Goal: Complete application form: Complete application form

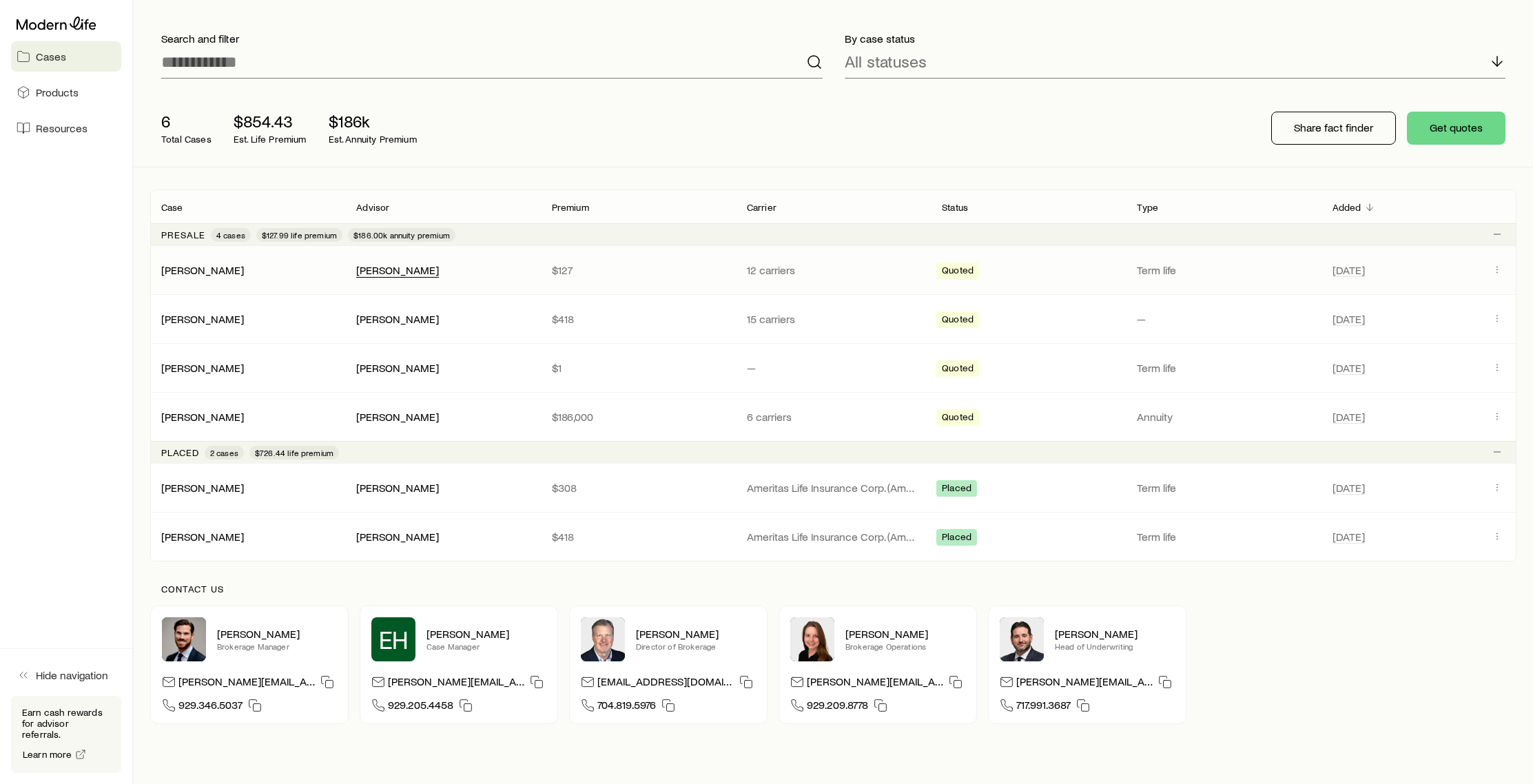
scroll to position [75, 0]
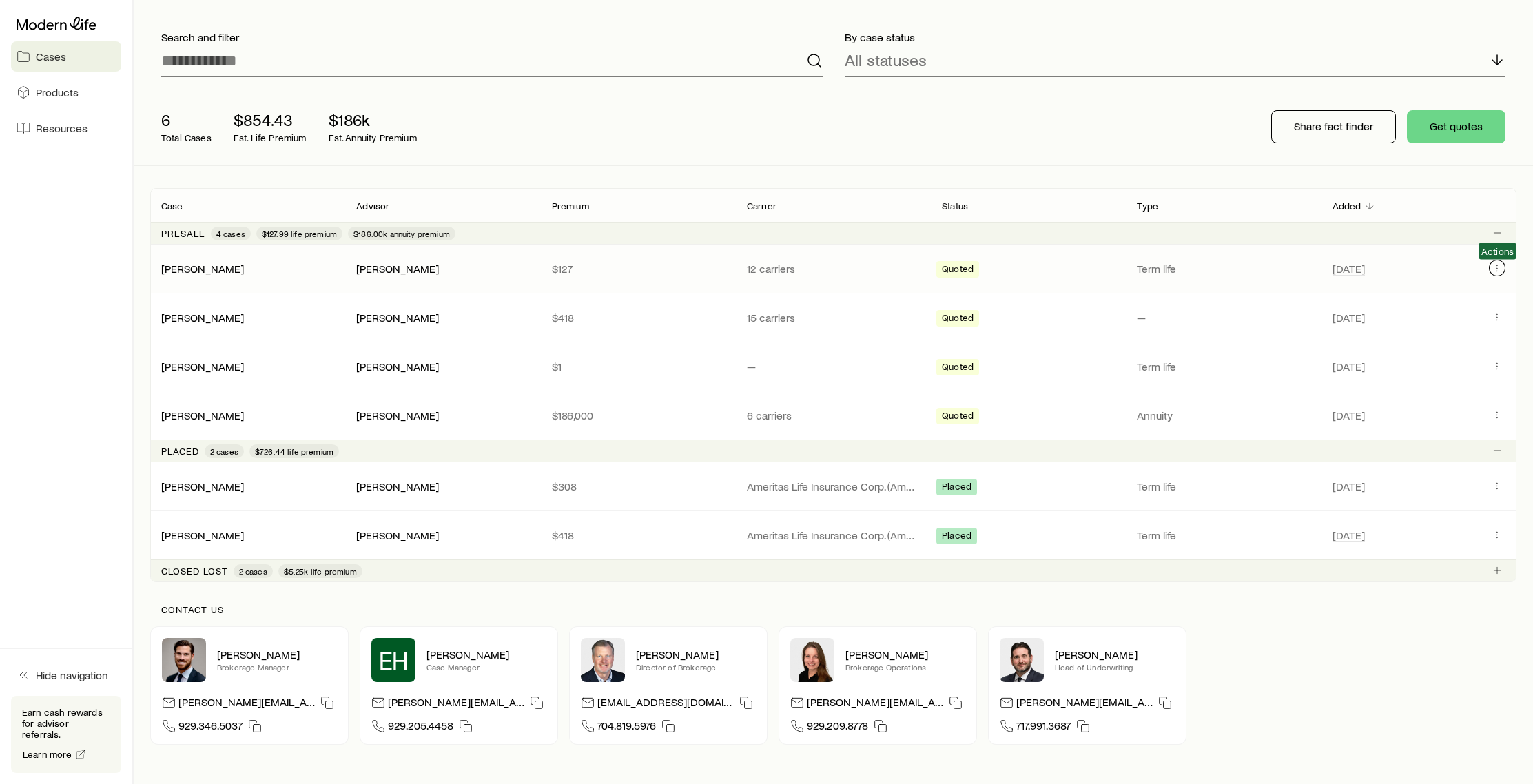
click at [1498, 271] on icon "Client cases" at bounding box center [1497, 268] width 11 height 11
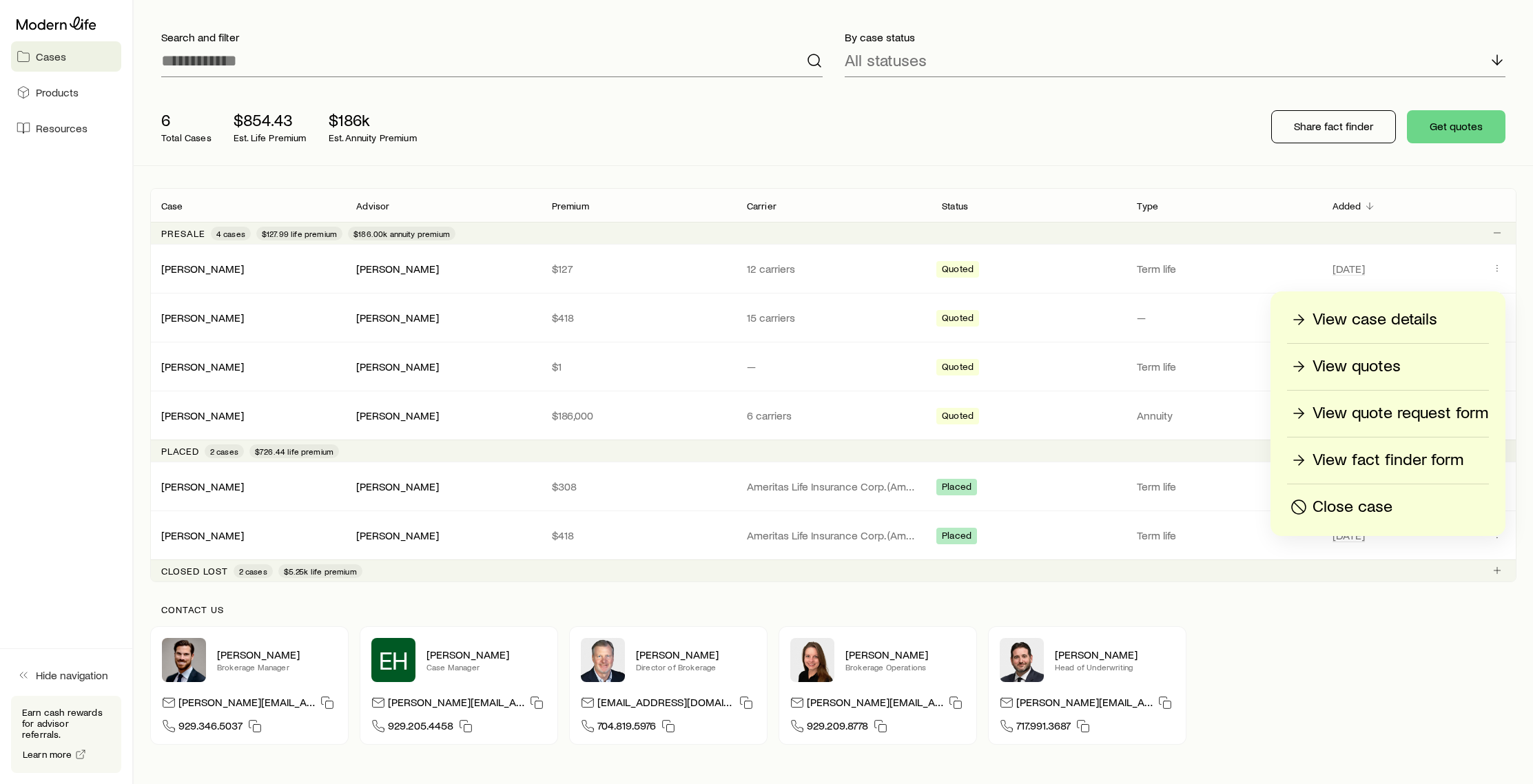
click at [1389, 370] on p "View quotes" at bounding box center [1357, 367] width 88 height 22
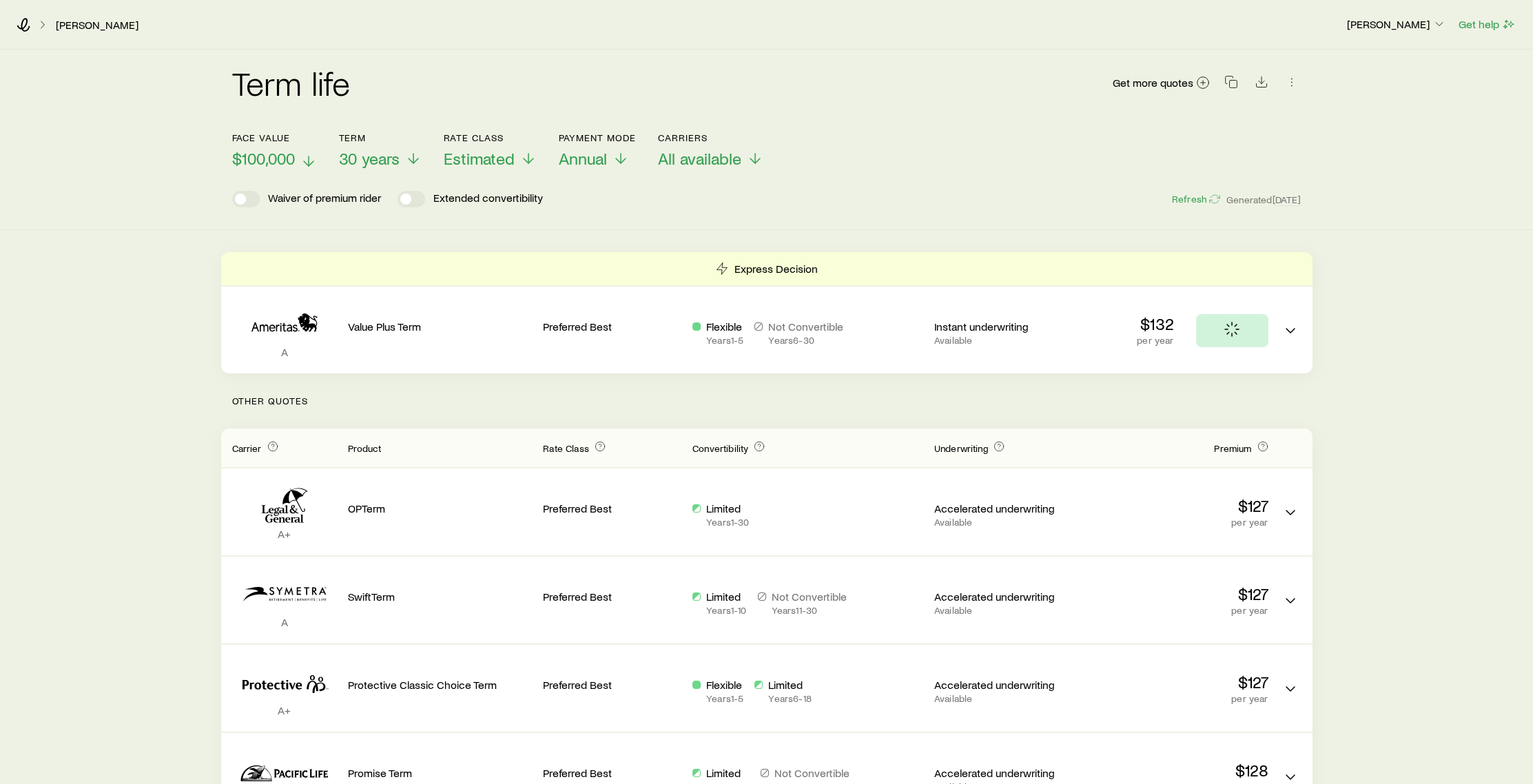
click at [278, 152] on span "$100,000" at bounding box center [264, 159] width 63 height 19
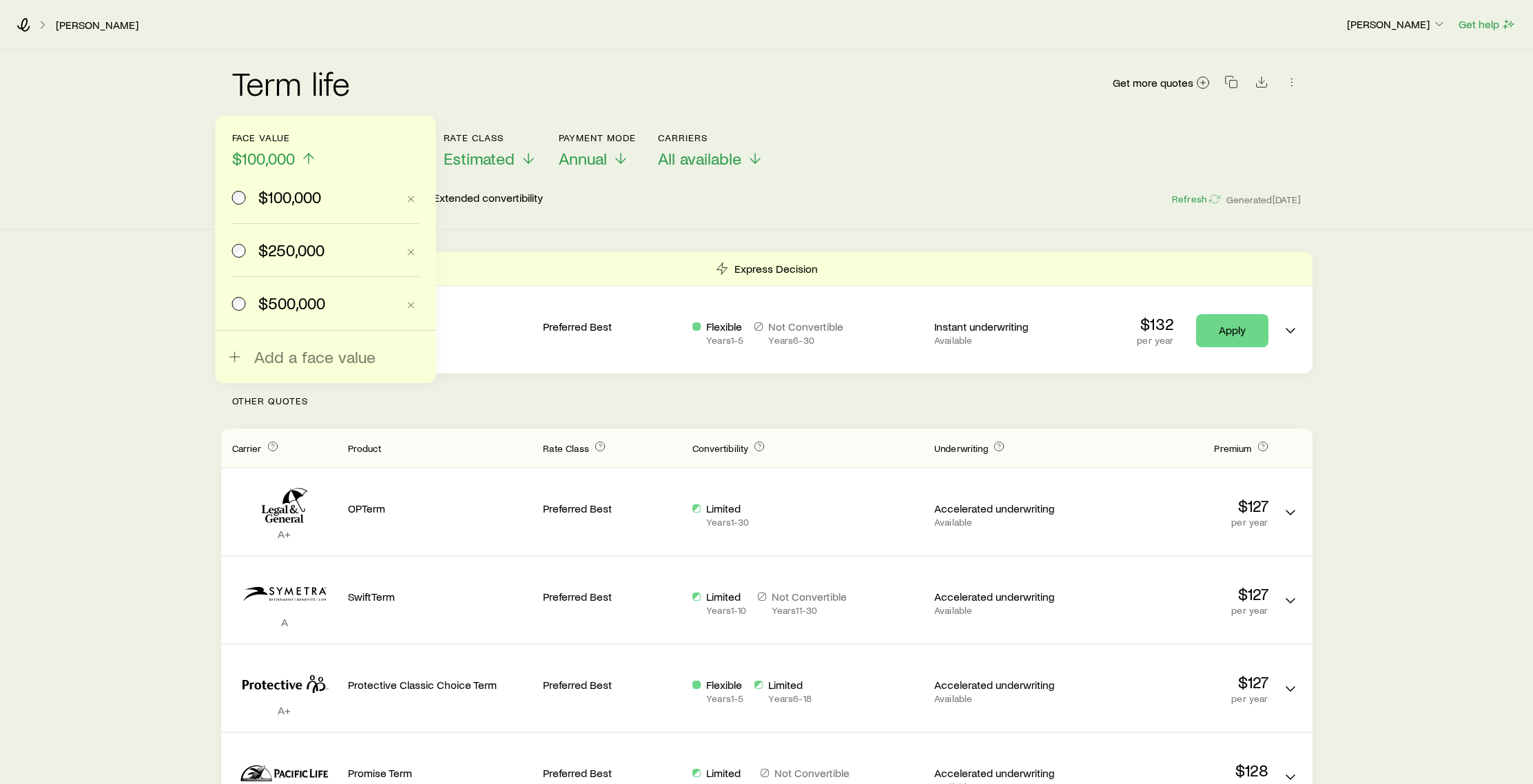
click at [299, 300] on span "$500,000" at bounding box center [292, 303] width 67 height 19
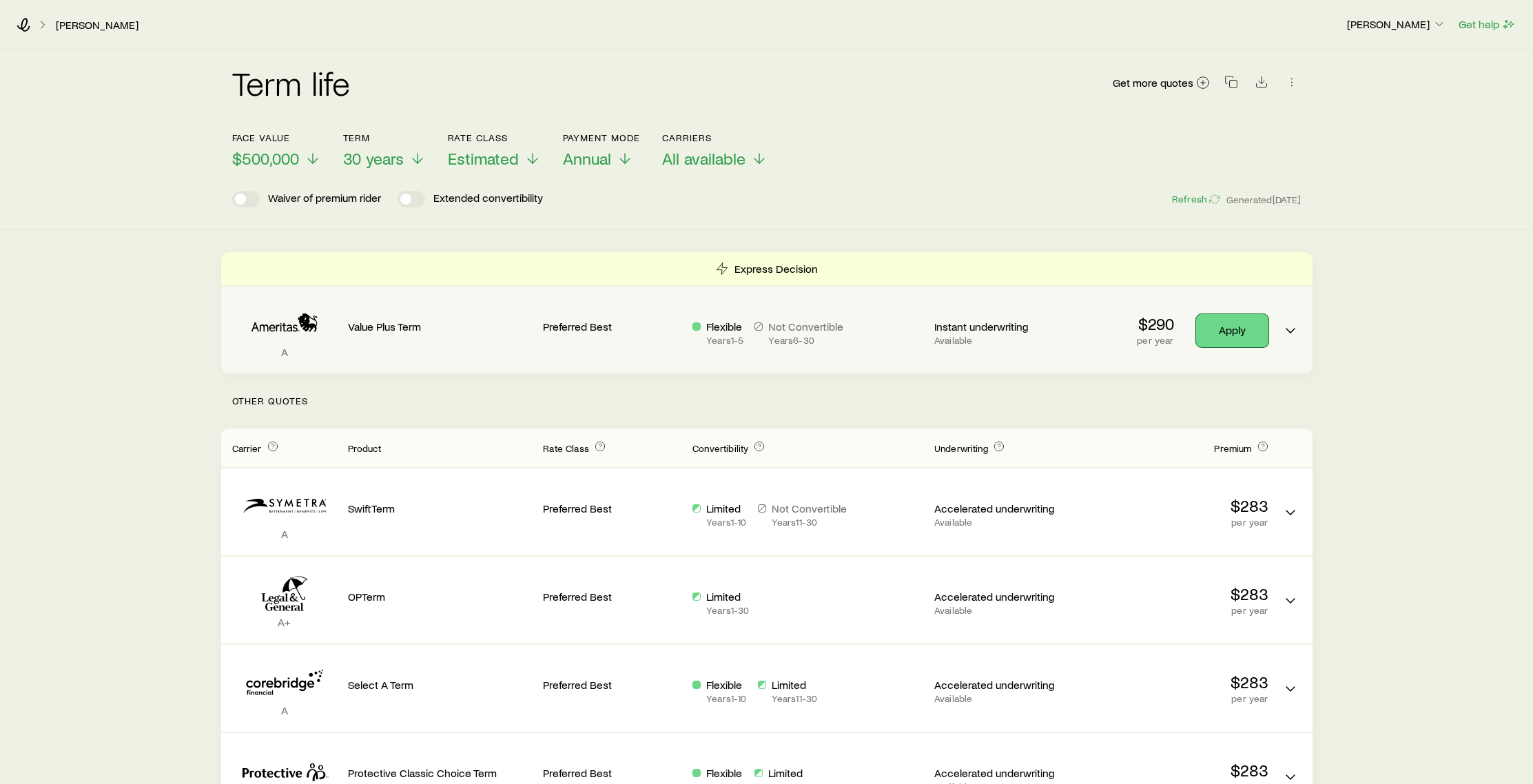
click at [1231, 338] on link "Apply" at bounding box center [1232, 331] width 72 height 33
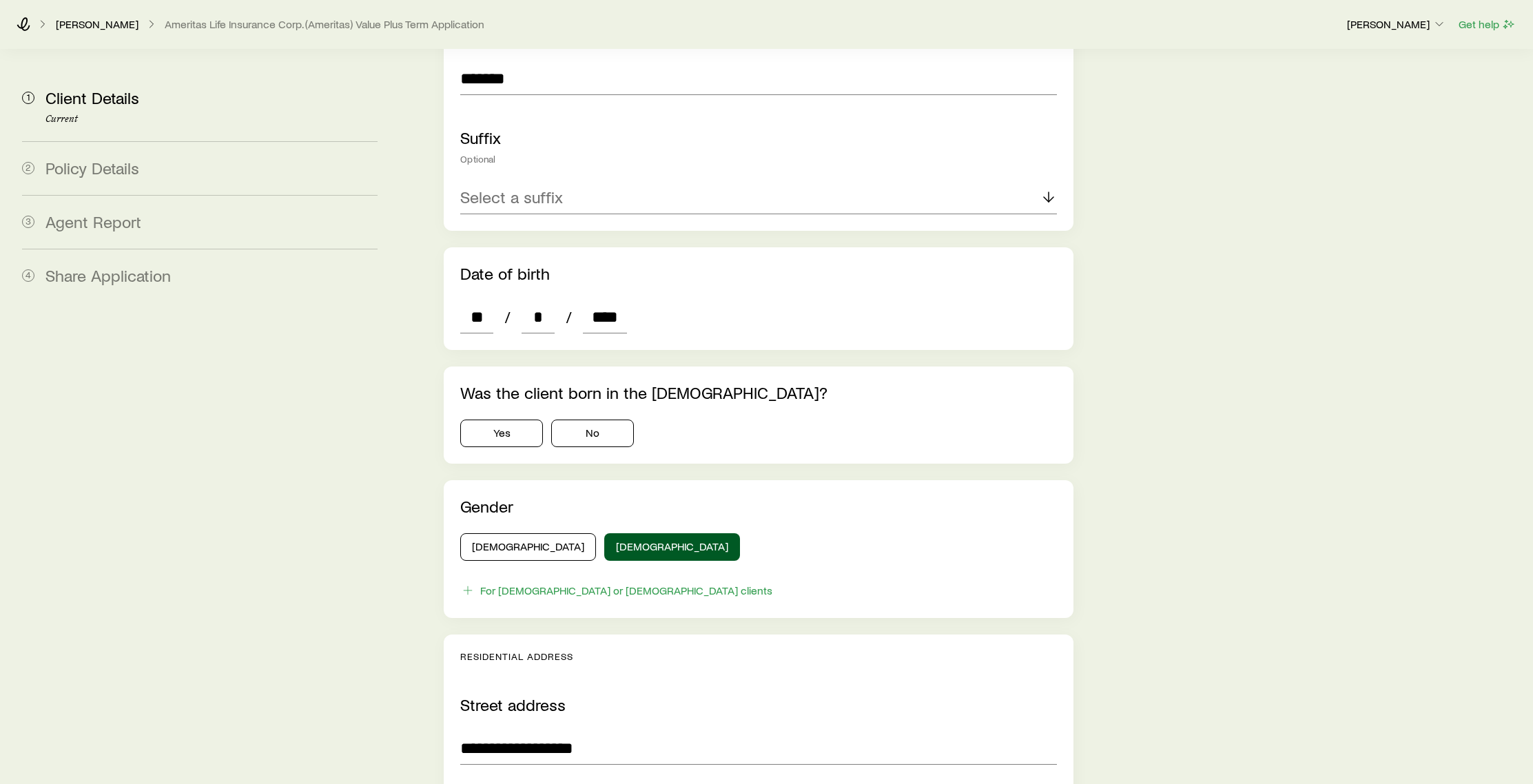
scroll to position [563, 0]
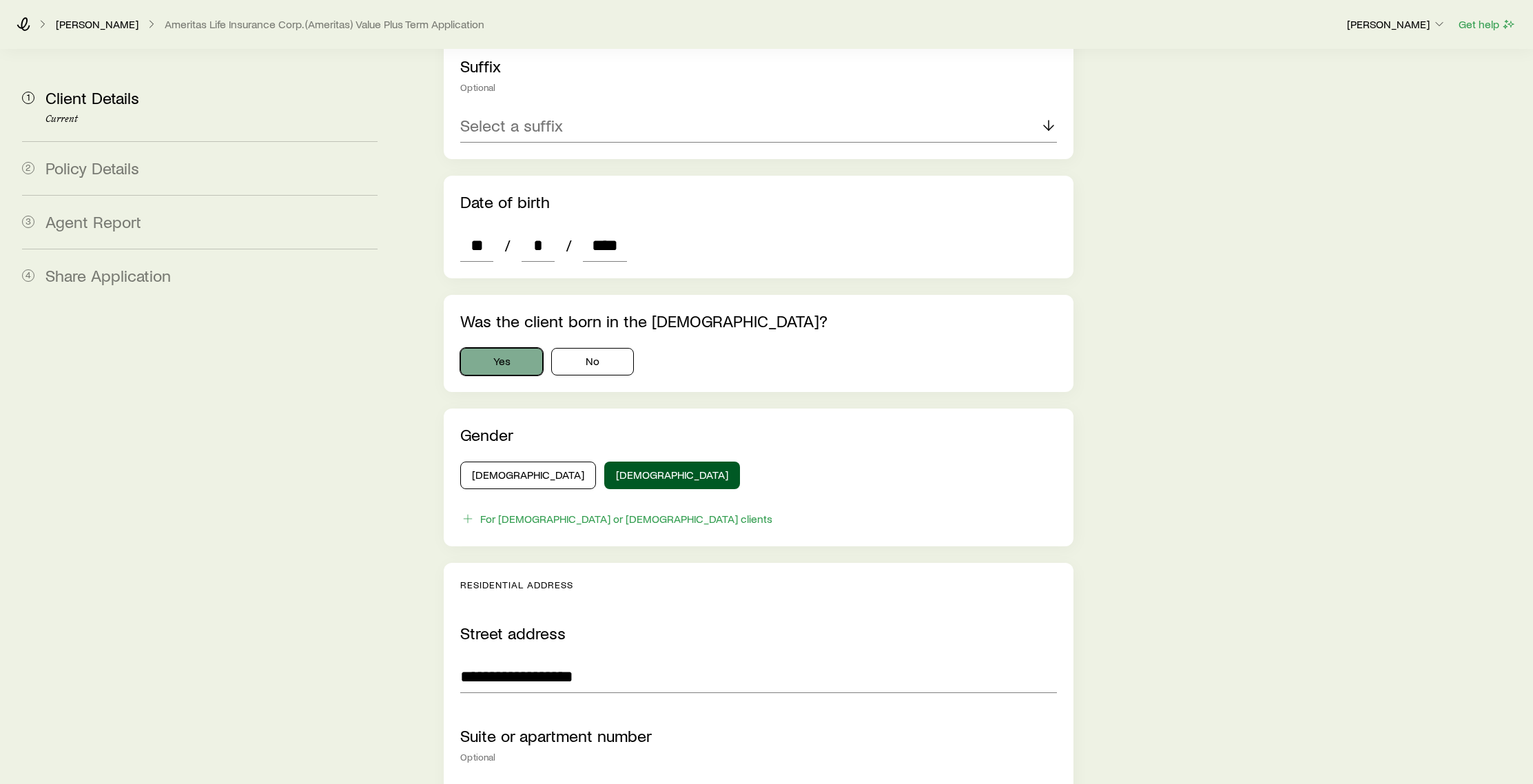
click at [517, 348] on button "Yes" at bounding box center [501, 361] width 83 height 28
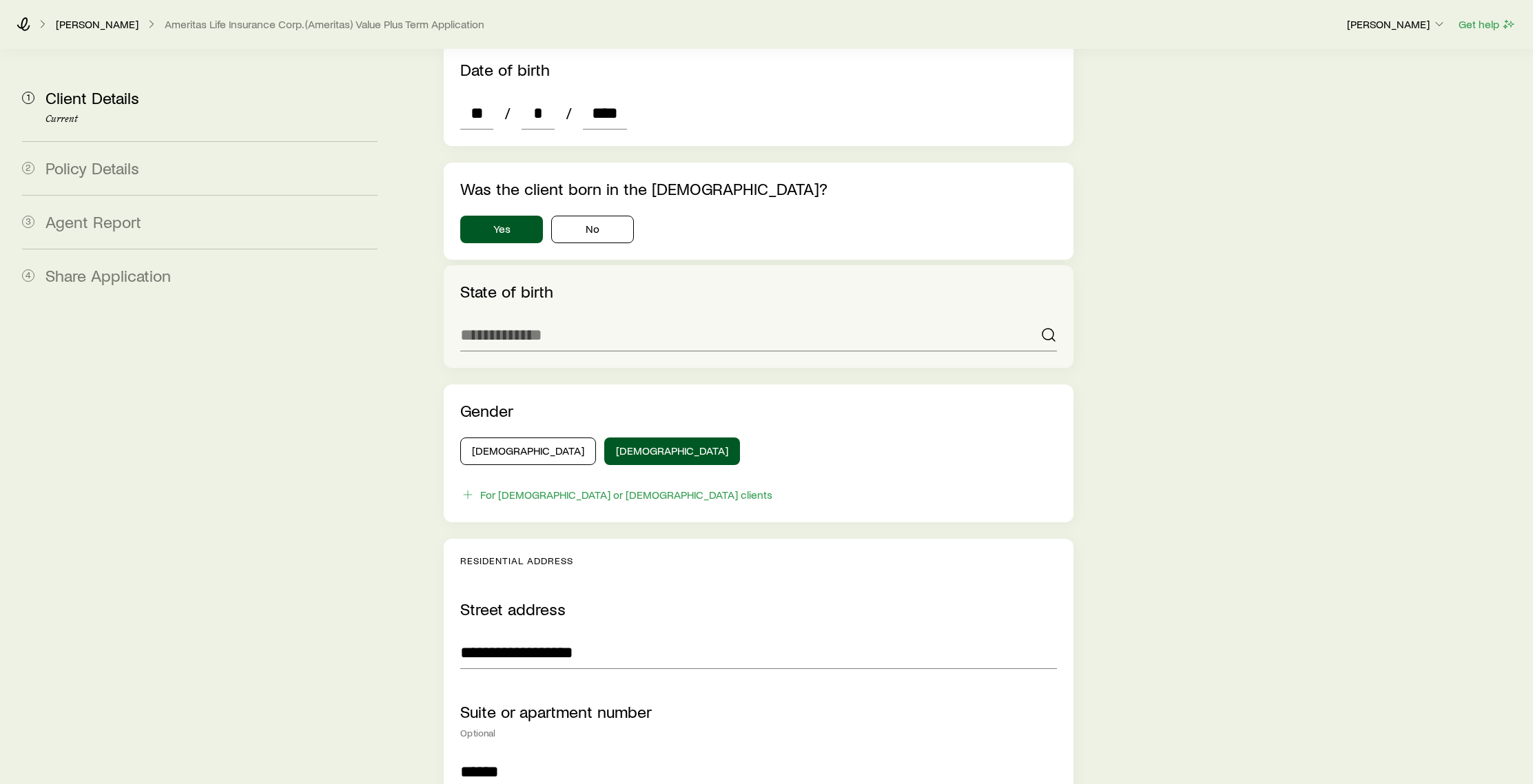
scroll to position [747, 0]
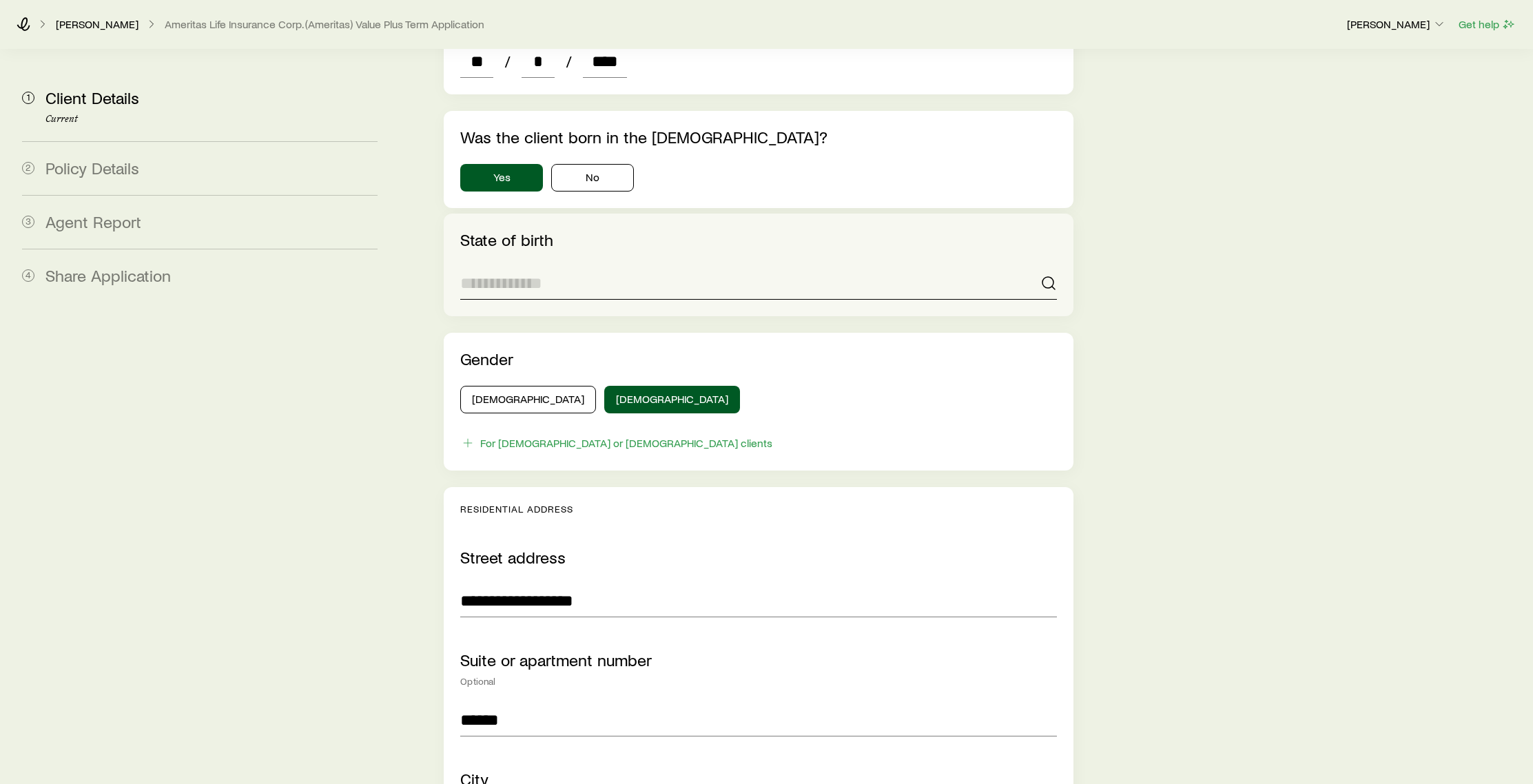
click at [572, 267] on input at bounding box center [758, 283] width 596 height 33
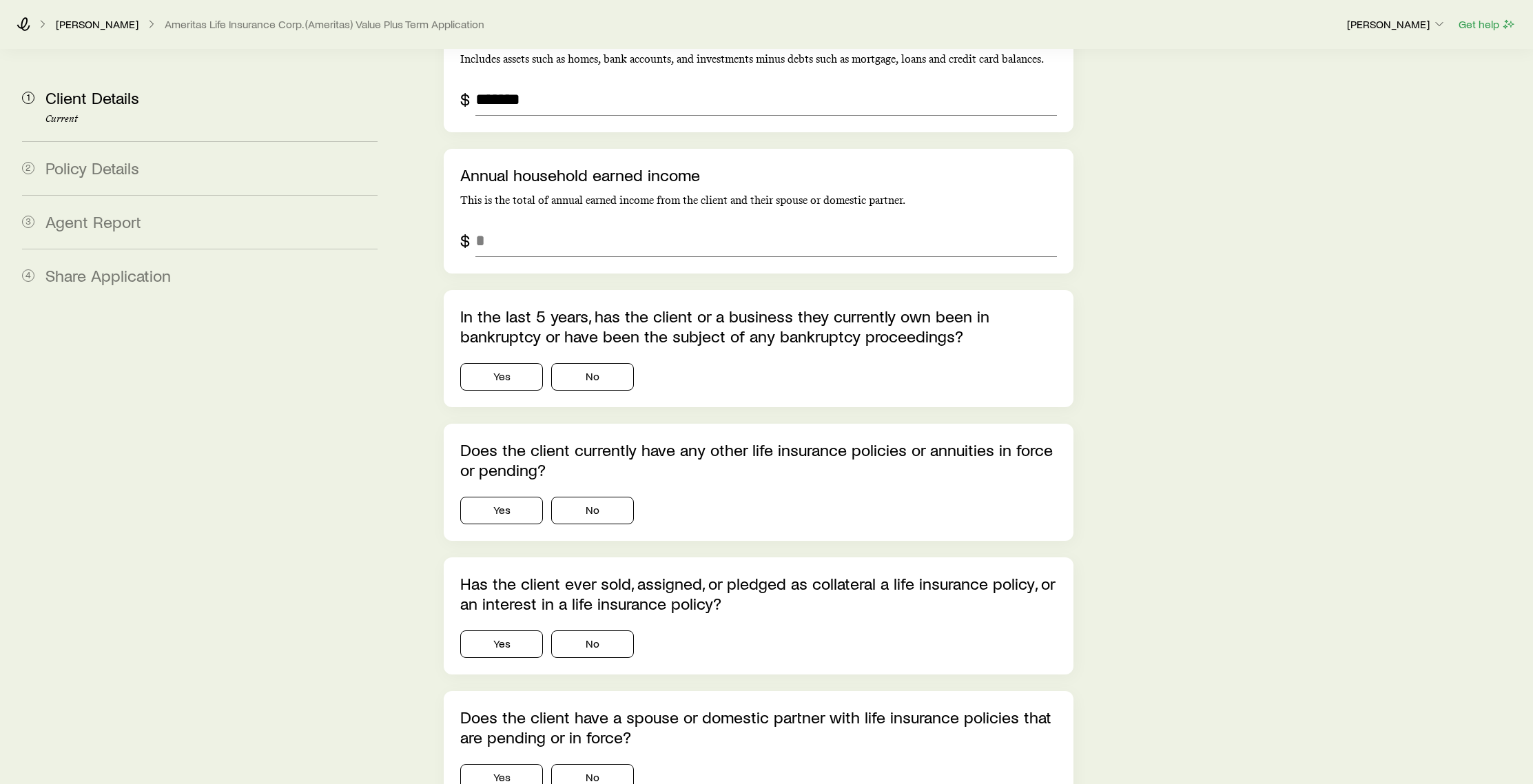
scroll to position [3813, 0]
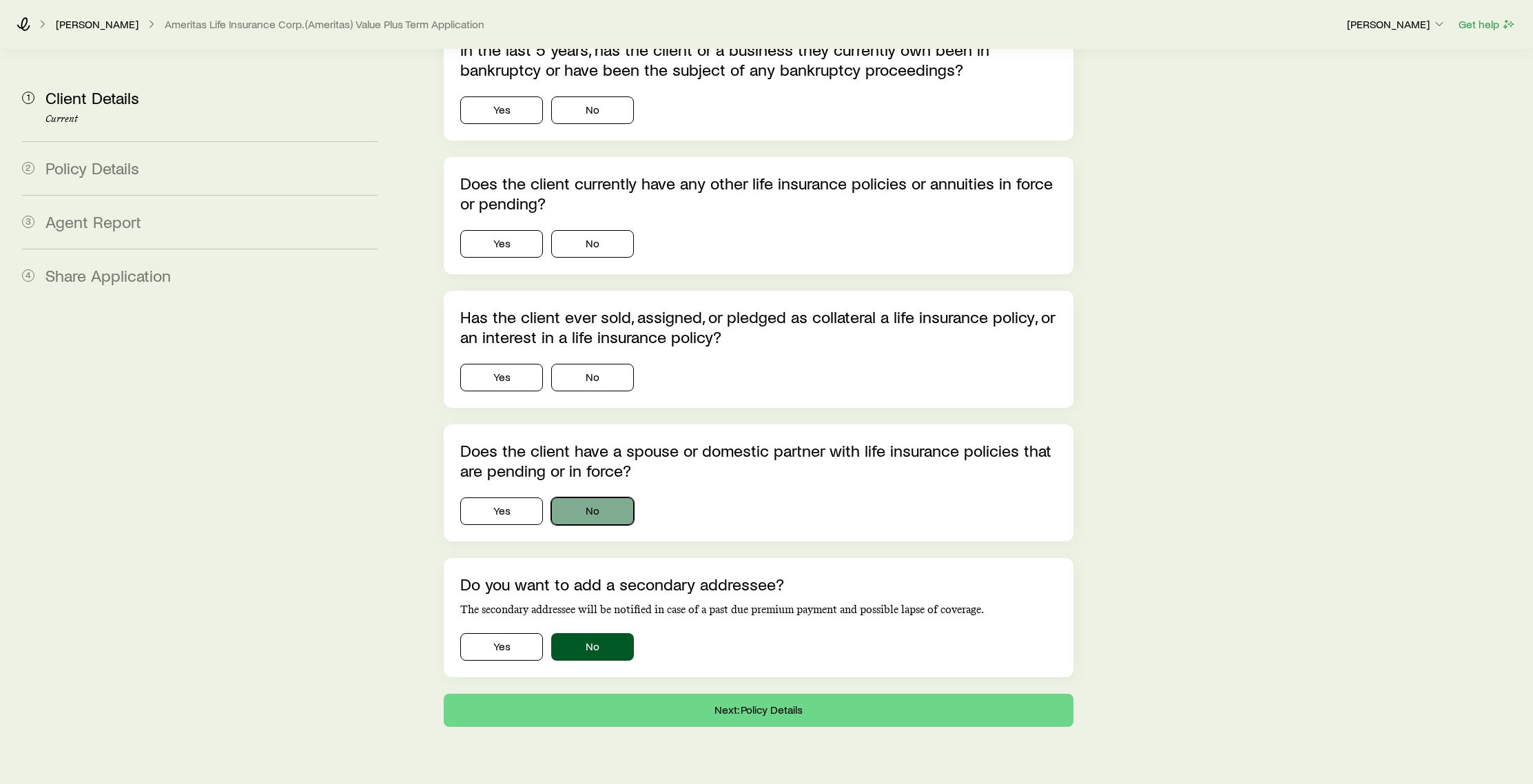
click at [597, 473] on div "Does the client have a spouse or domestic partner with life insurance policies …" at bounding box center [758, 482] width 596 height 84
click at [597, 364] on button "No" at bounding box center [592, 377] width 83 height 28
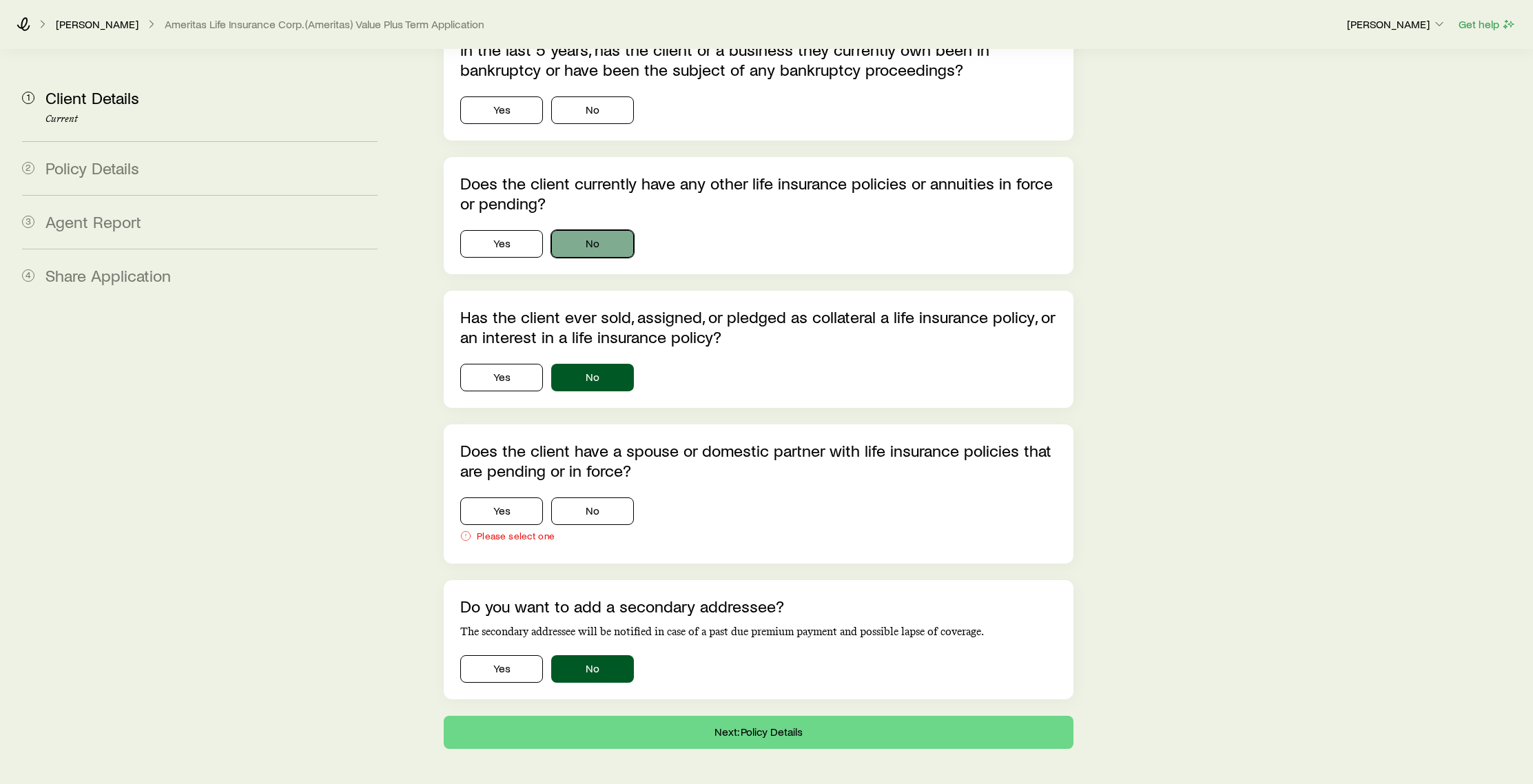
click at [597, 230] on button "No" at bounding box center [592, 243] width 83 height 28
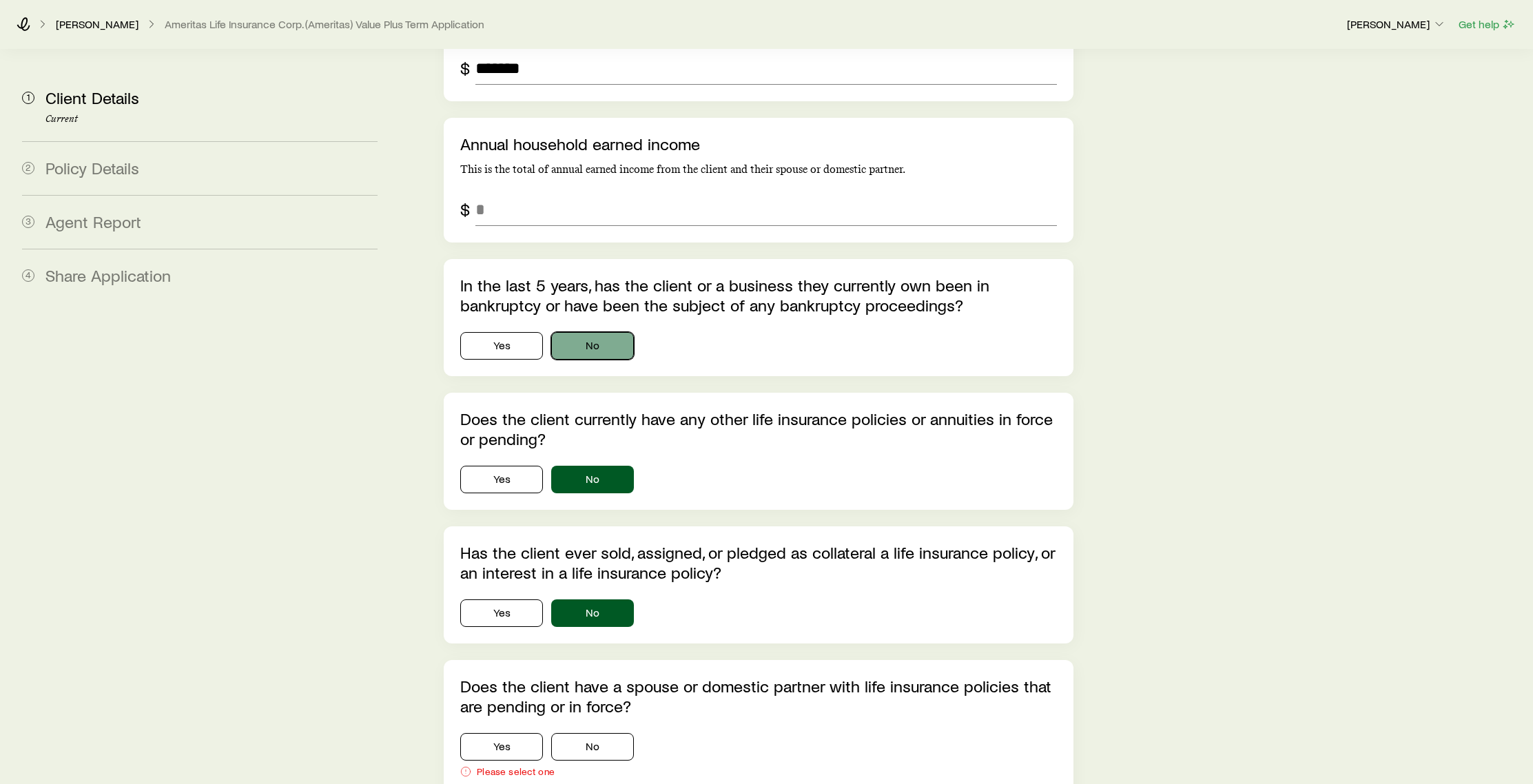
click at [604, 332] on button "No" at bounding box center [592, 345] width 83 height 28
click at [567, 193] on input "annualHouseholdEarnedIncome" at bounding box center [766, 209] width 581 height 33
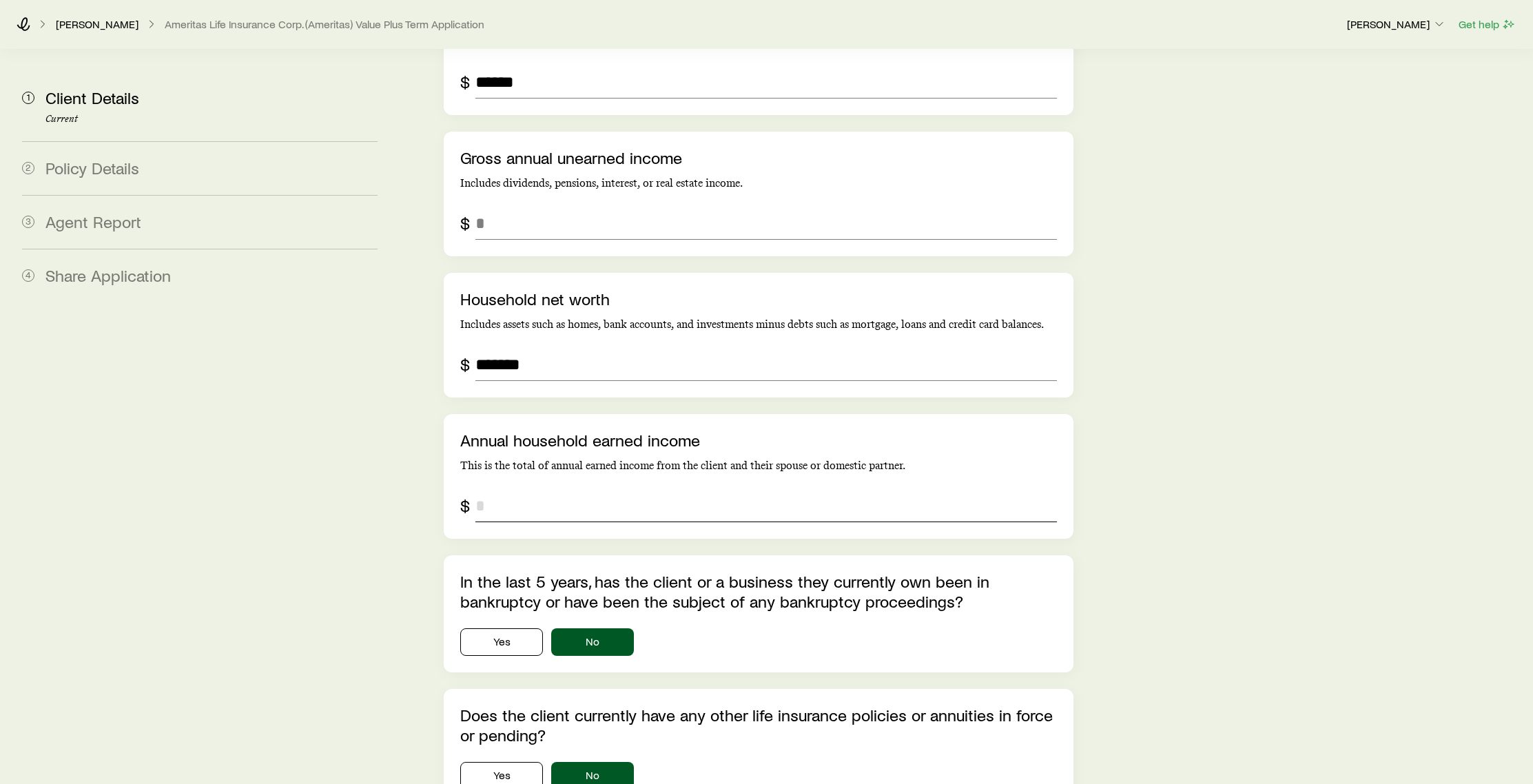
scroll to position [3292, 0]
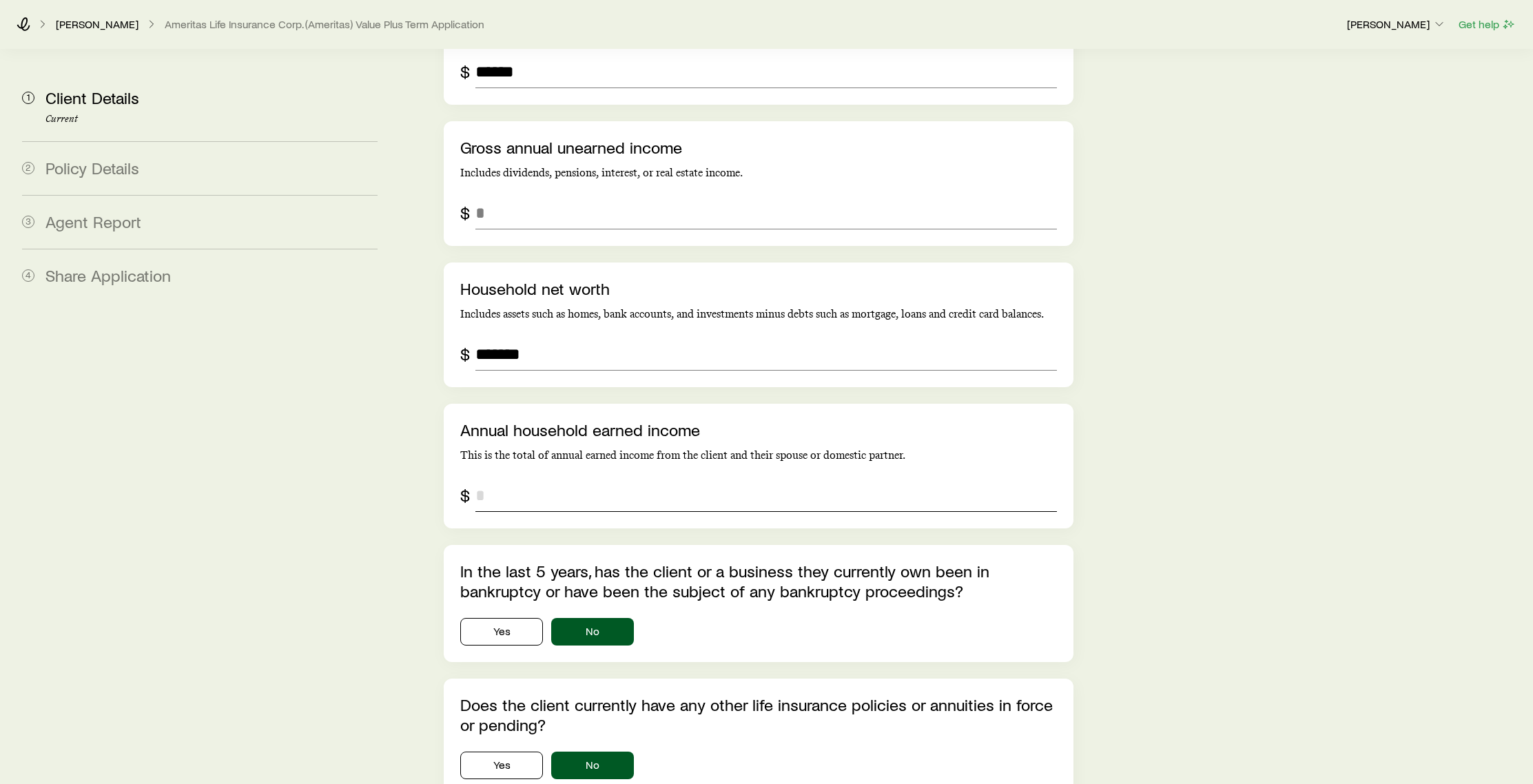
click at [564, 479] on input "annualHouseholdEarnedIncome" at bounding box center [766, 495] width 581 height 33
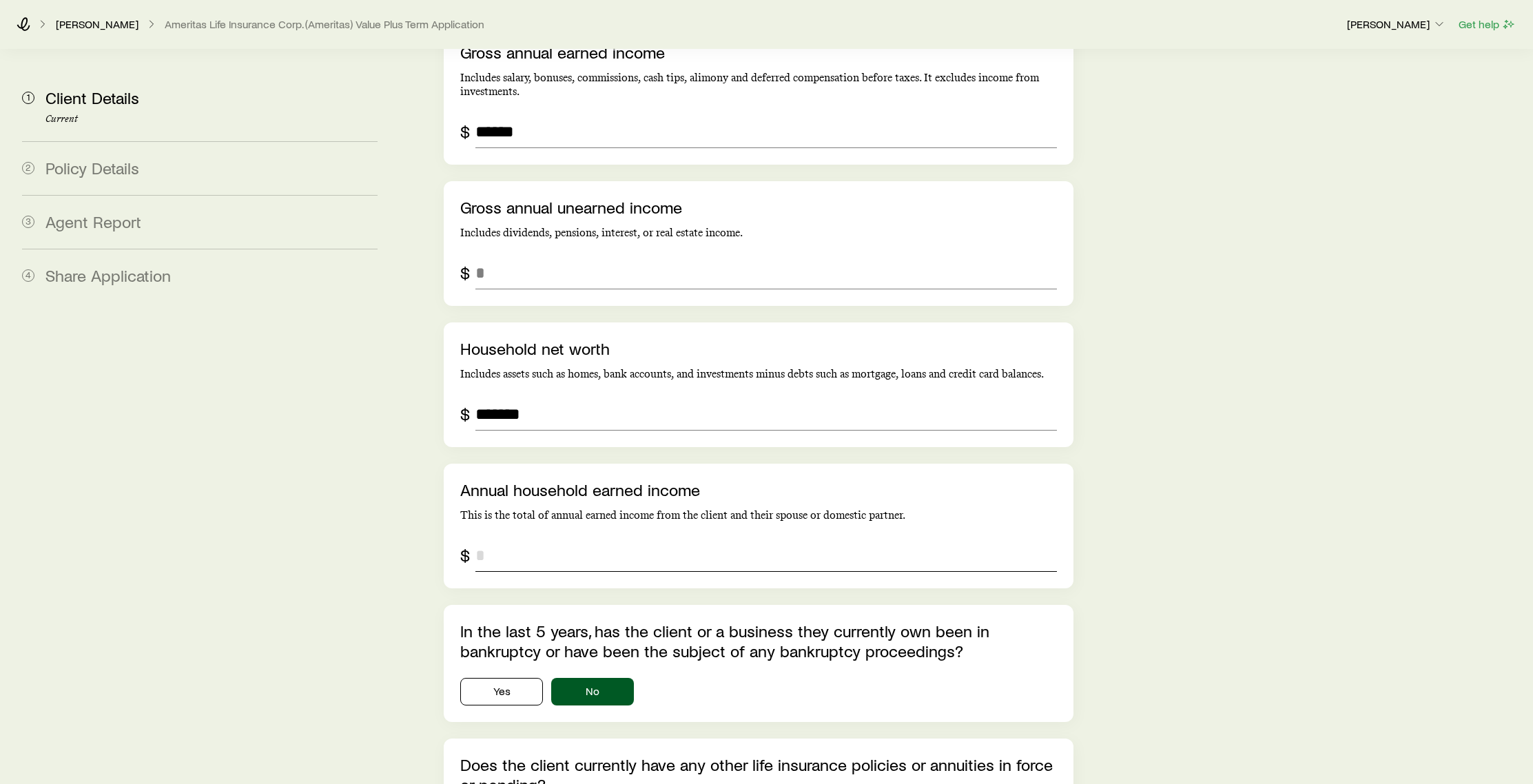
scroll to position [3239, 0]
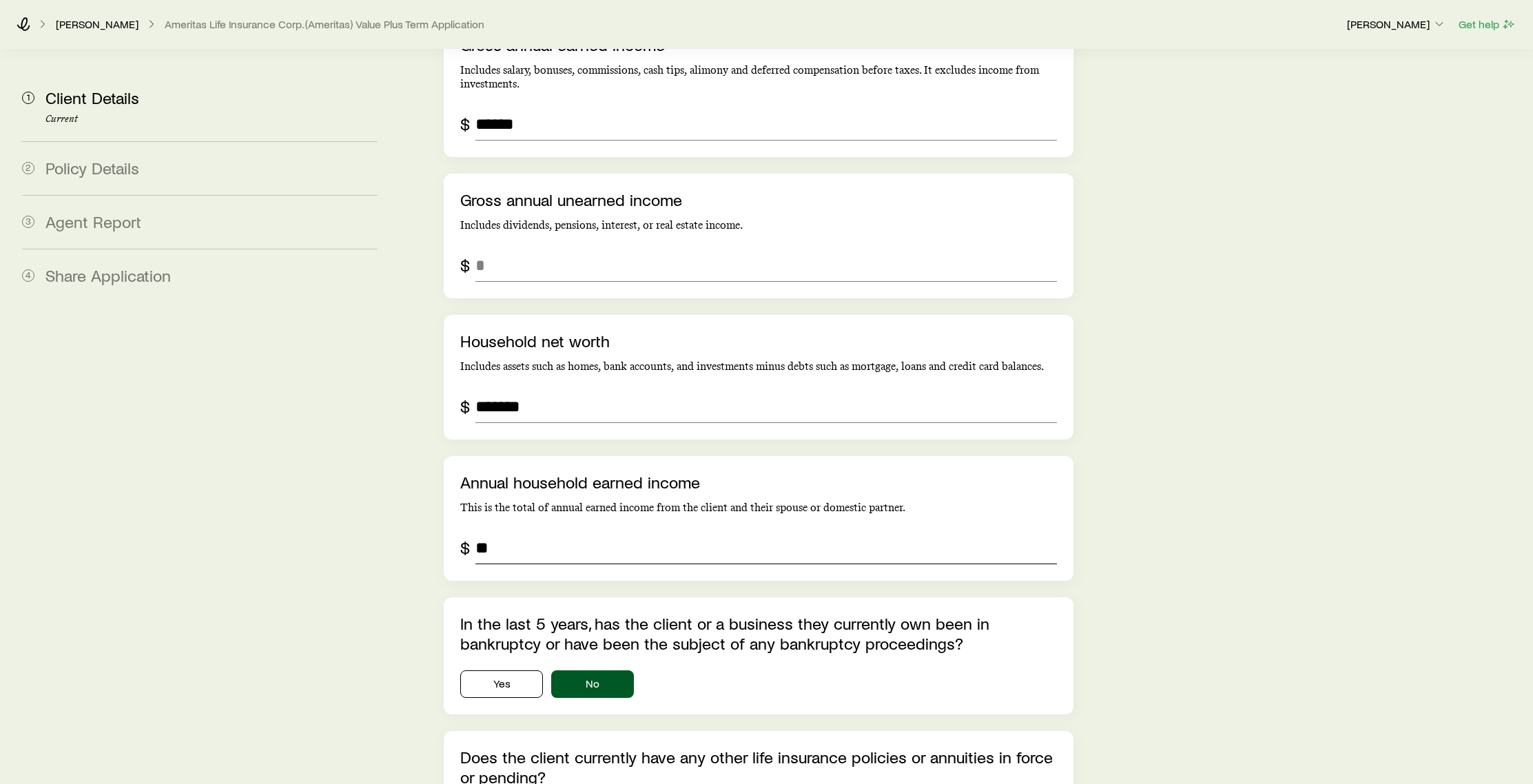
type input "*"
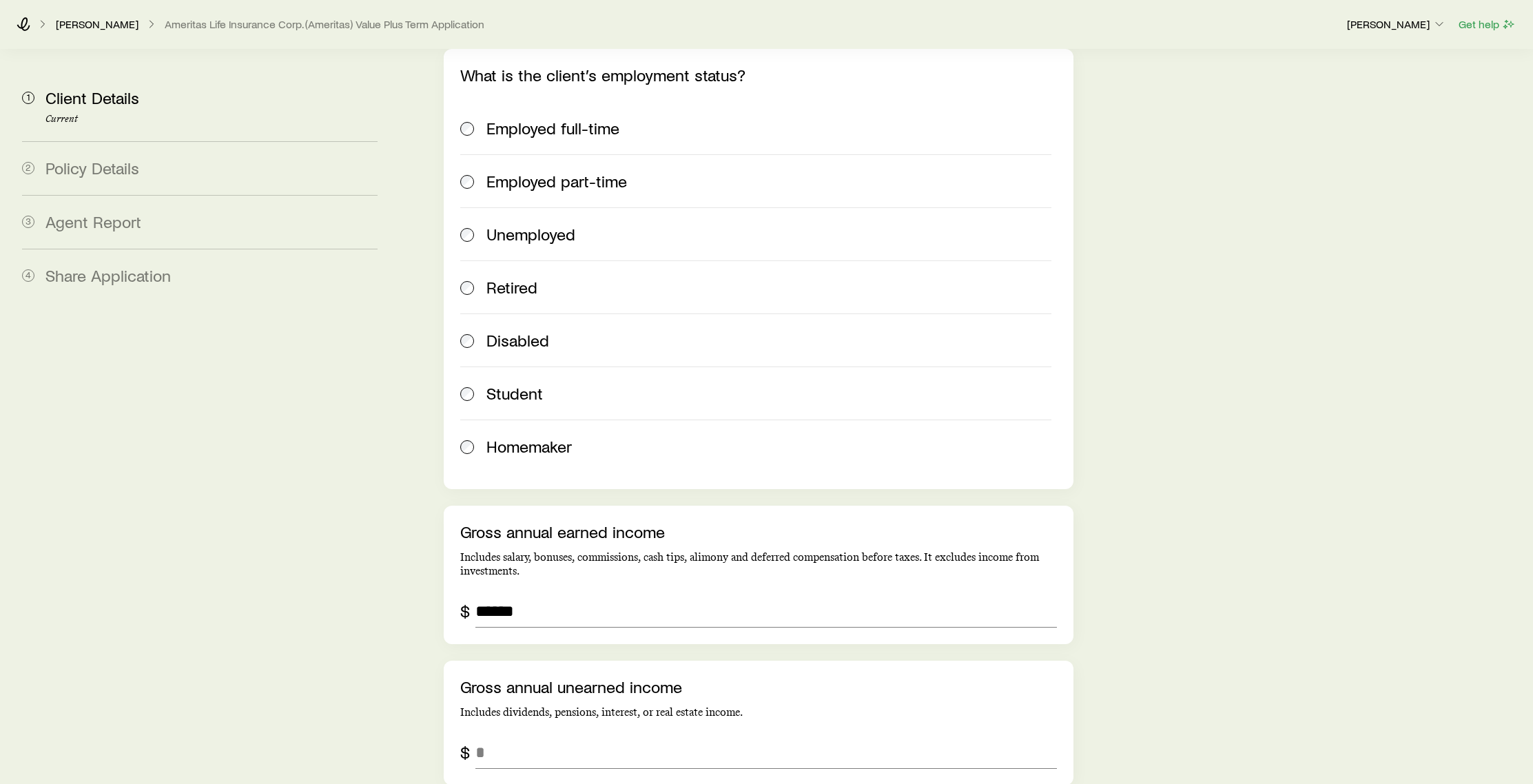
scroll to position [2613, 0]
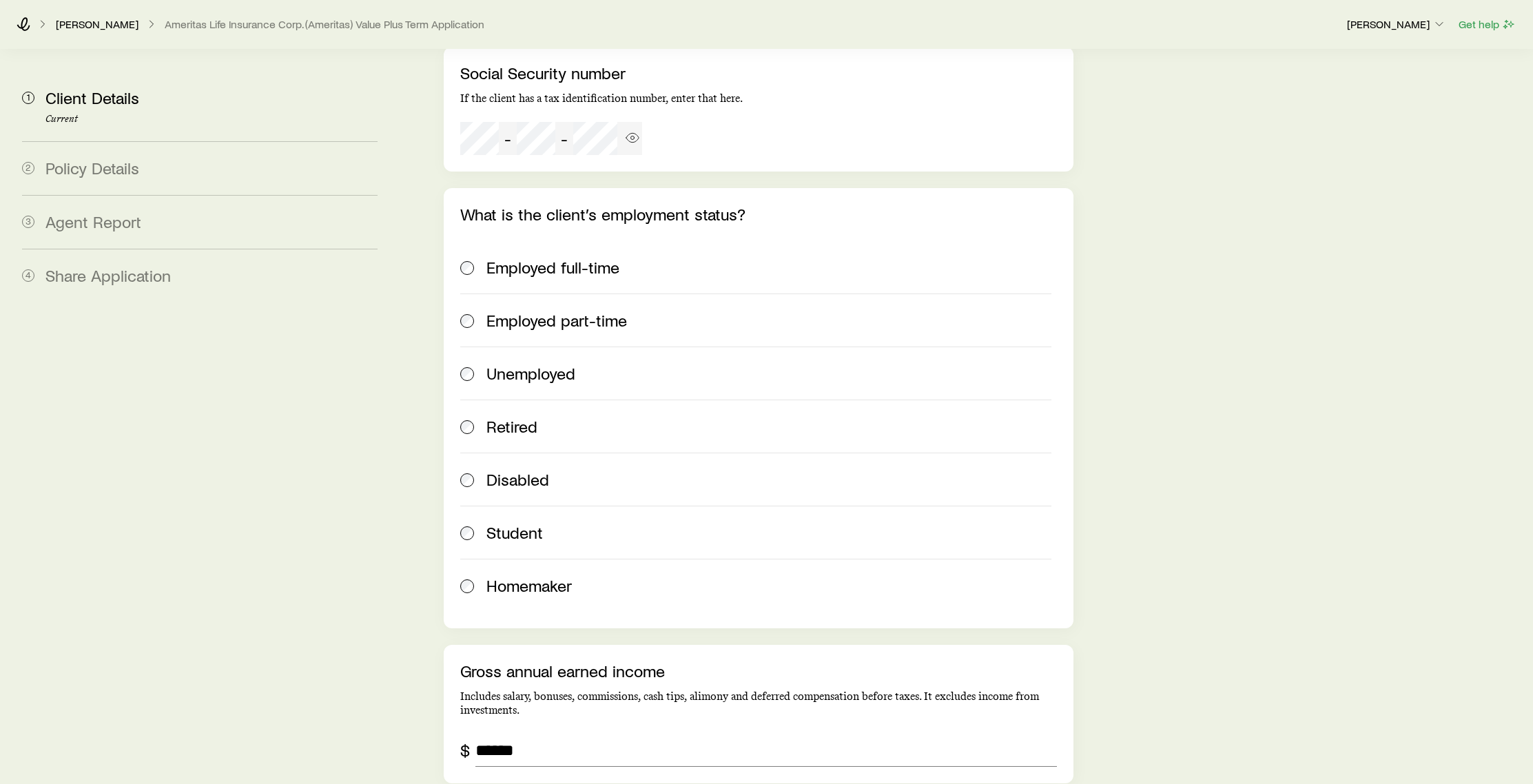
type input "*******"
click at [475, 258] on span at bounding box center [468, 267] width 15 height 19
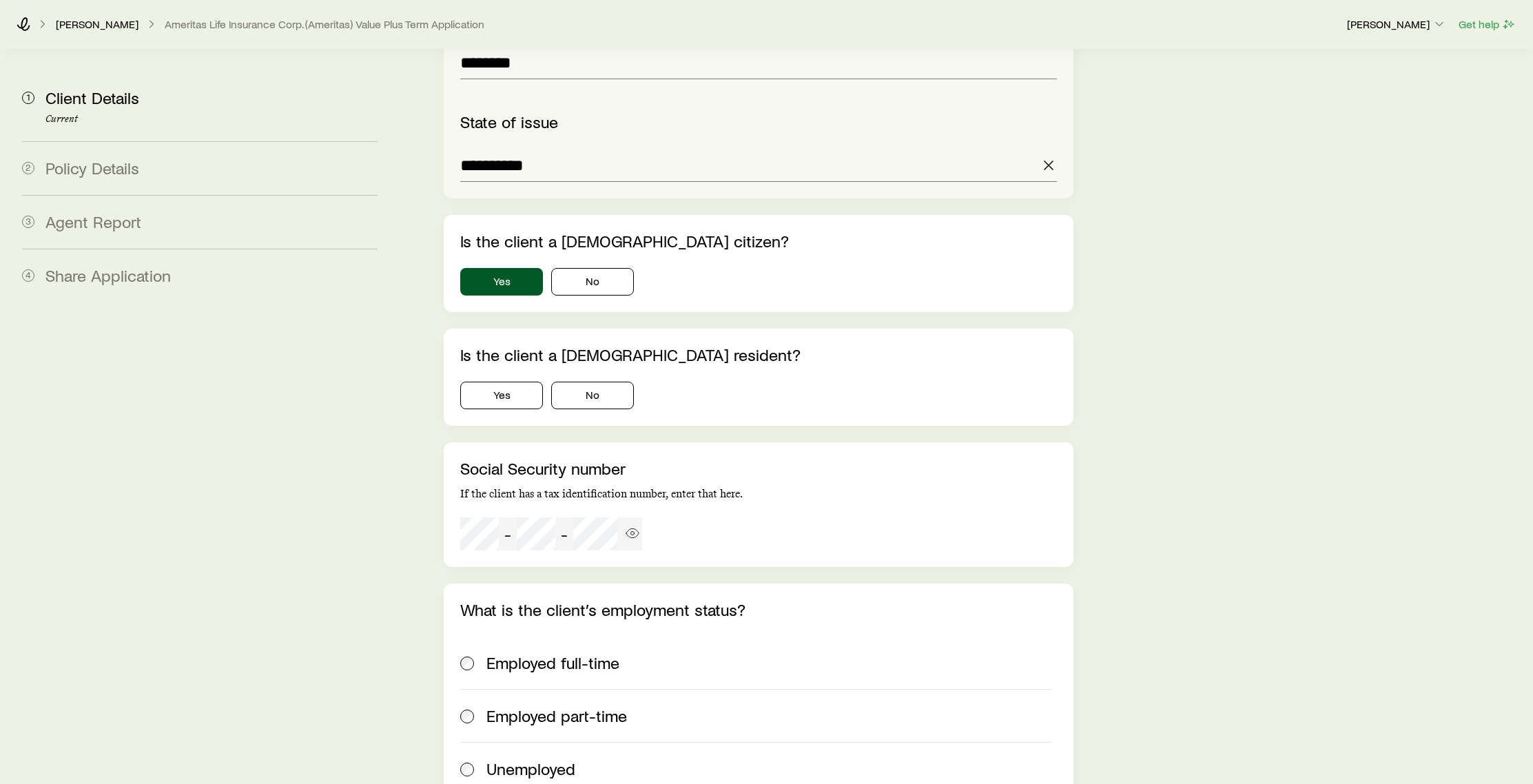
scroll to position [2199, 0]
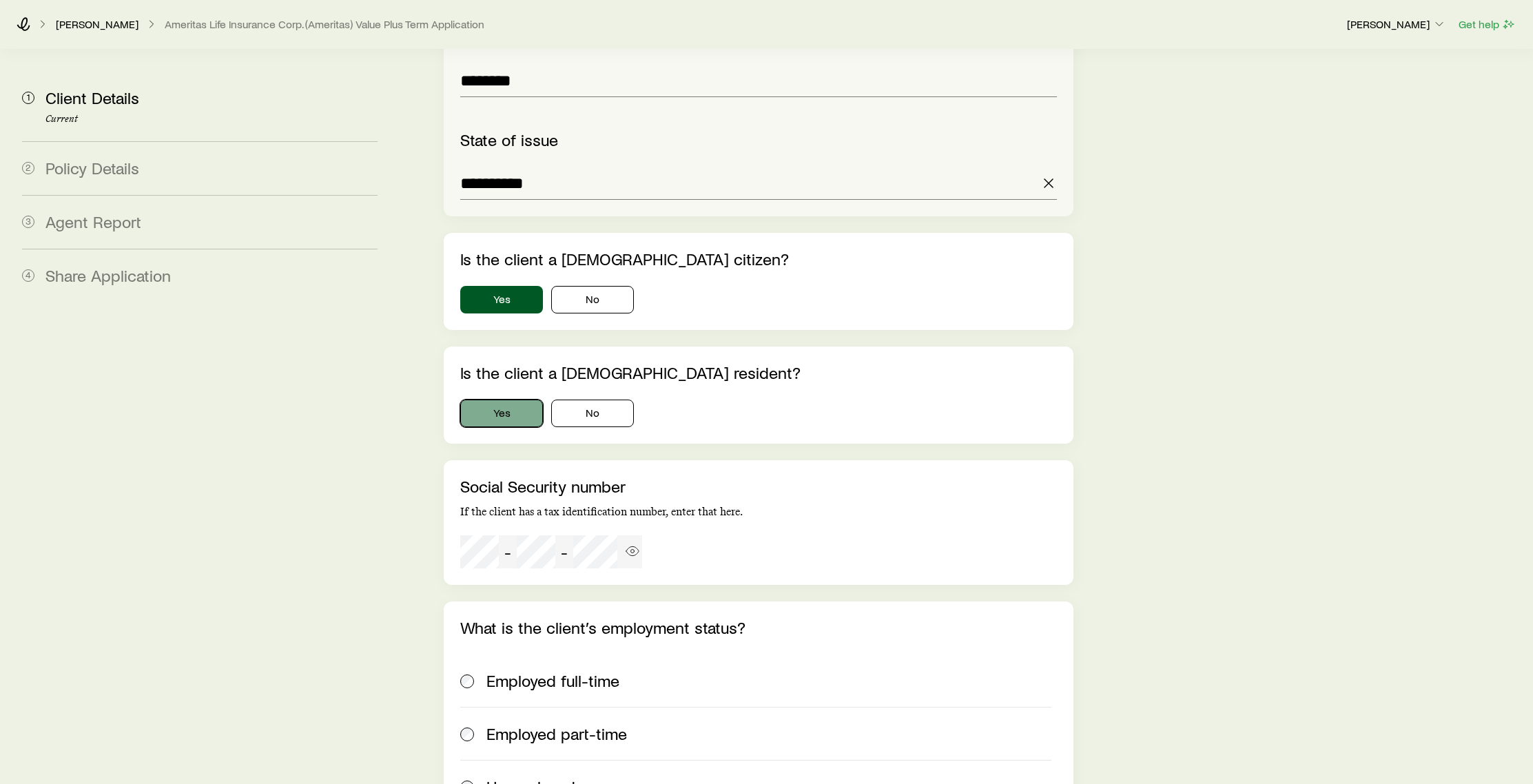
click at [509, 400] on button "Yes" at bounding box center [501, 413] width 83 height 28
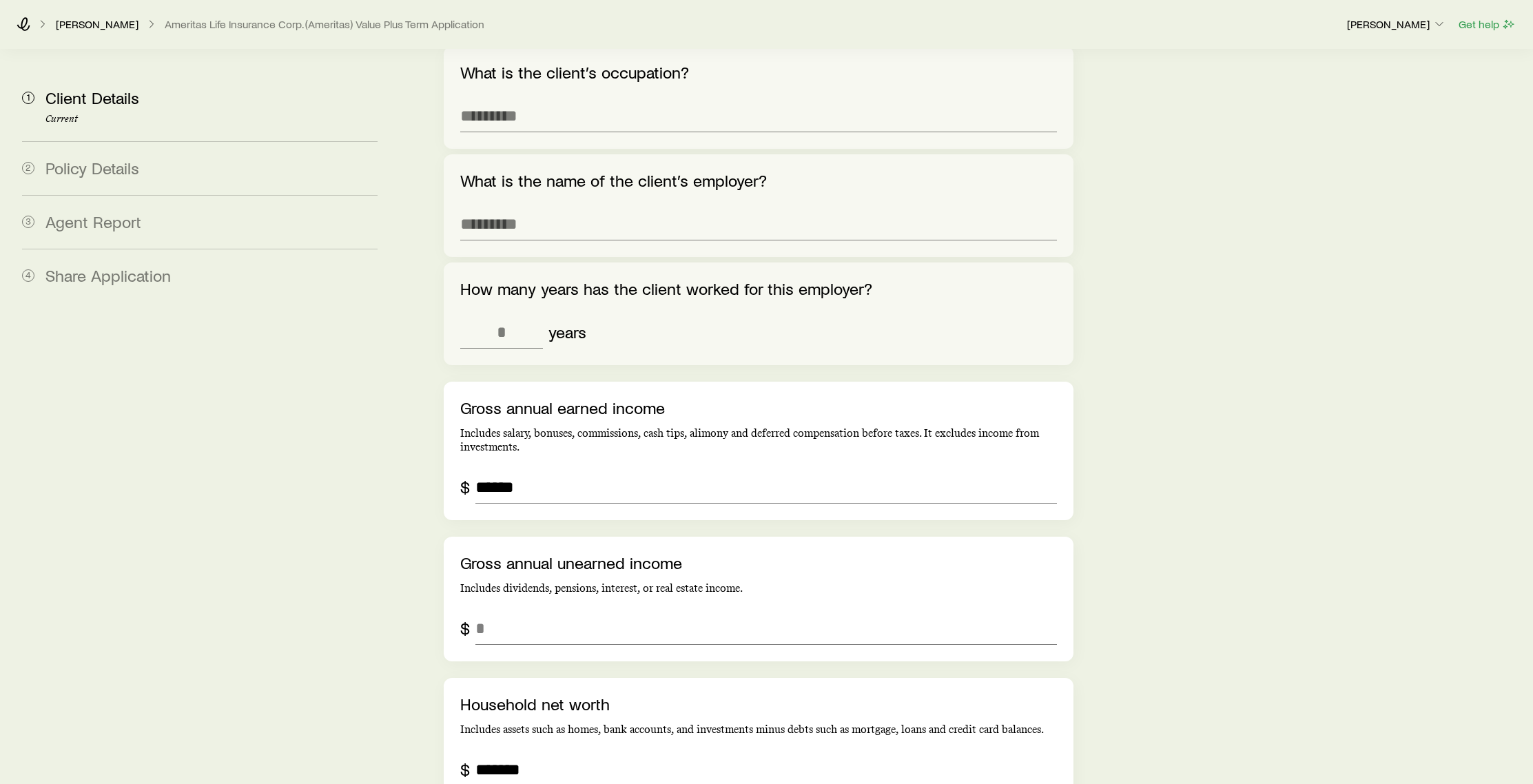
scroll to position [3098, 0]
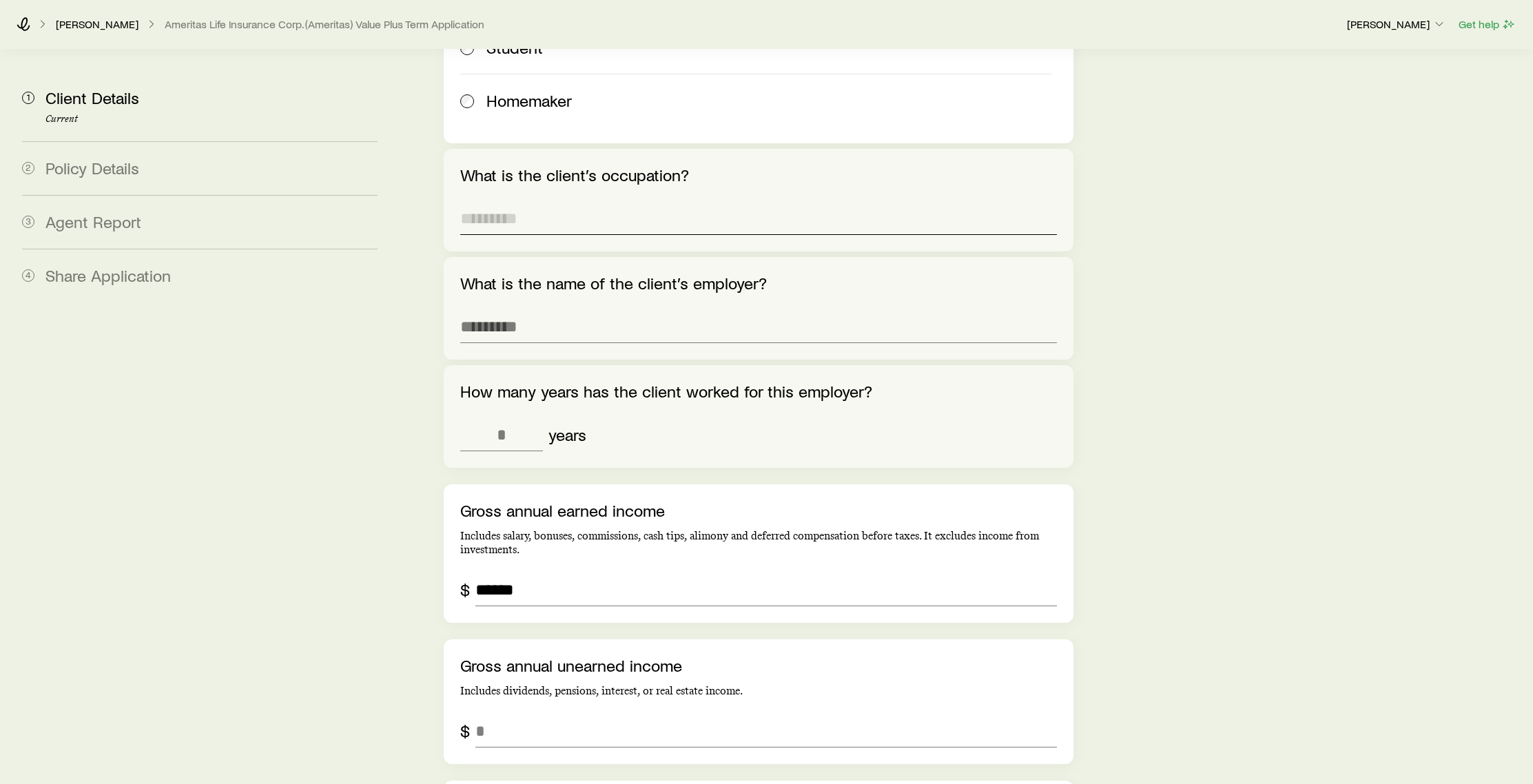
click at [588, 202] on input "What is the client’s occupation?" at bounding box center [758, 218] width 596 height 33
type input "**********"
click at [532, 420] on input "tel" at bounding box center [501, 435] width 83 height 33
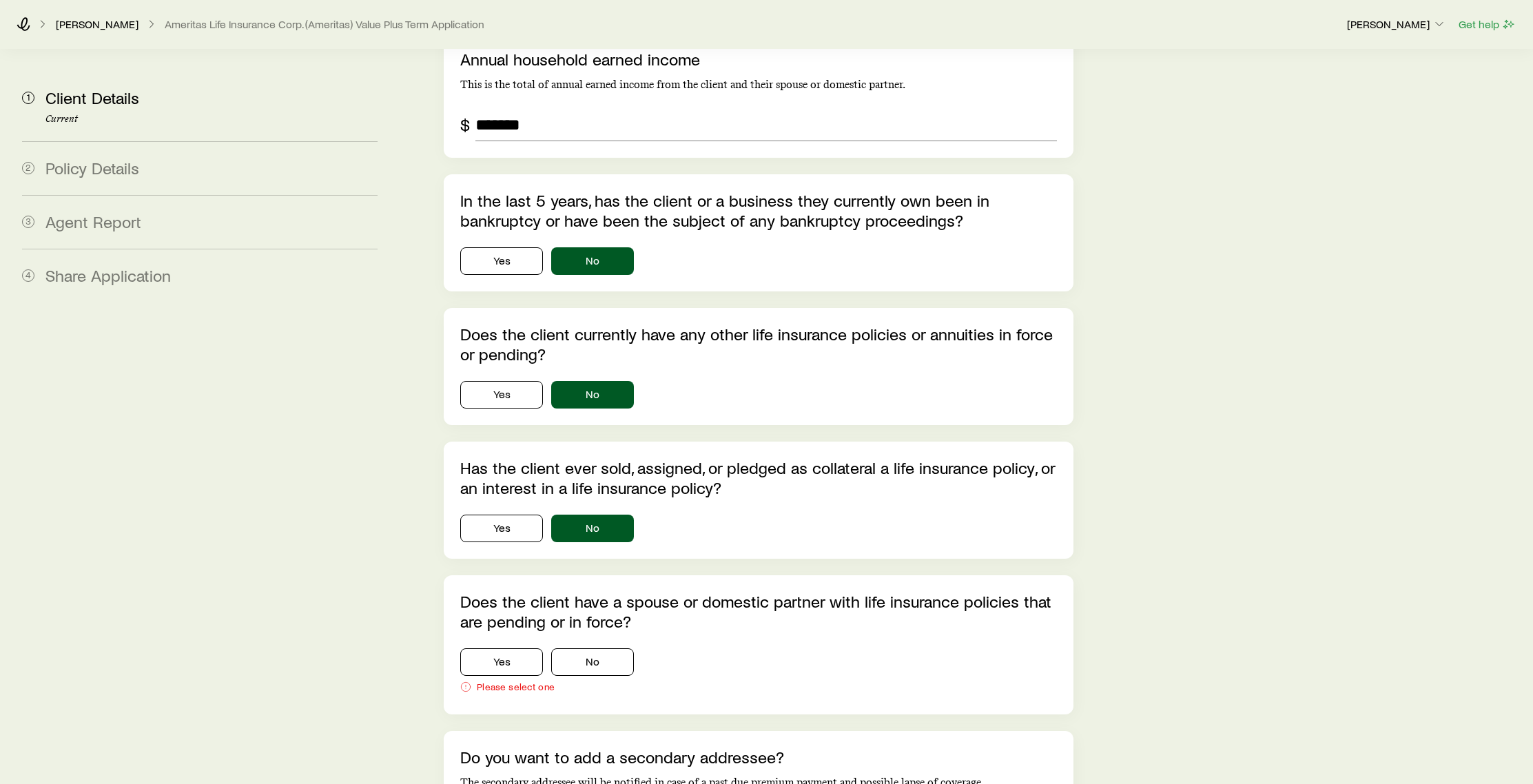
scroll to position [4076, 0]
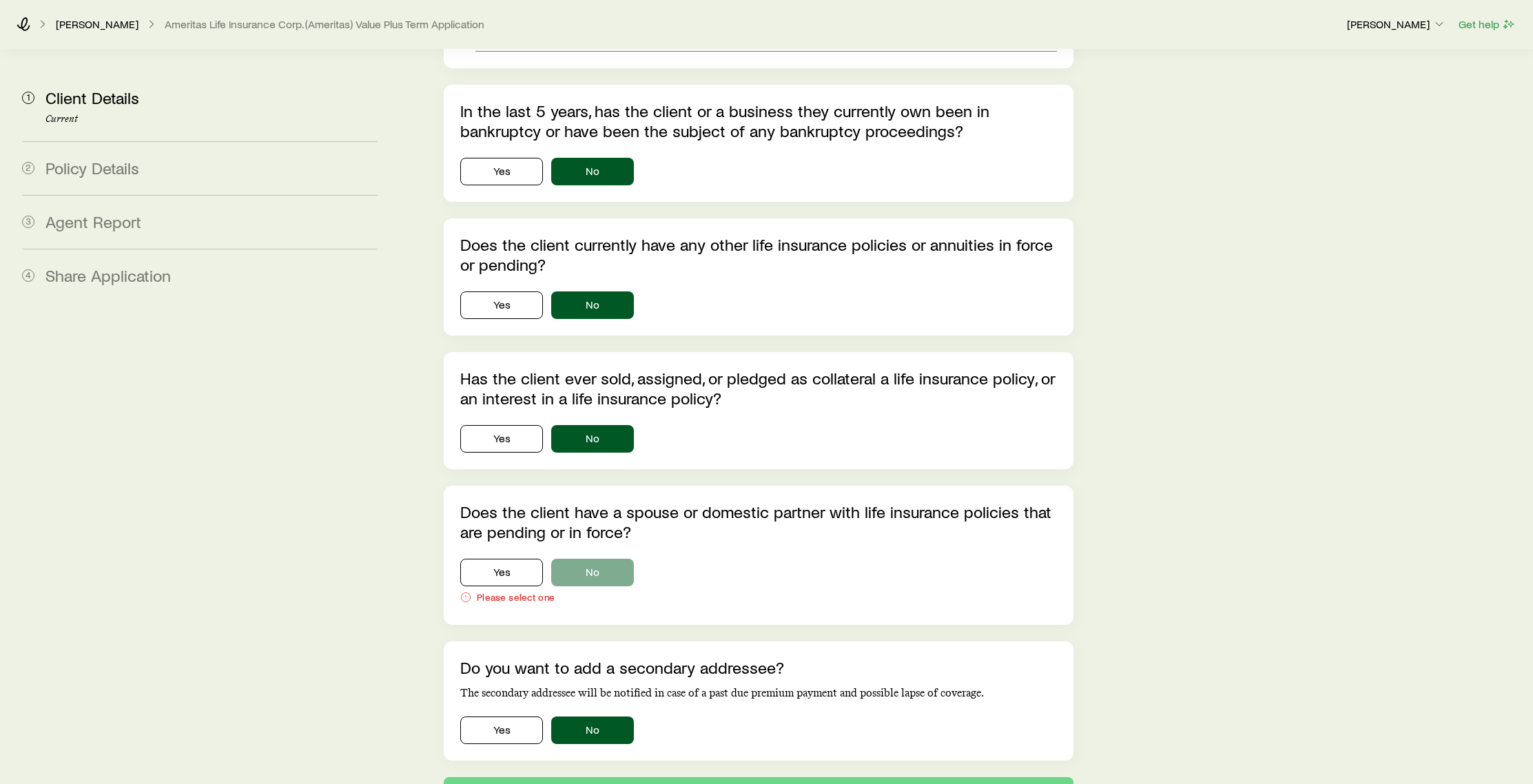
type input "*"
click at [599, 561] on button "No" at bounding box center [592, 573] width 83 height 28
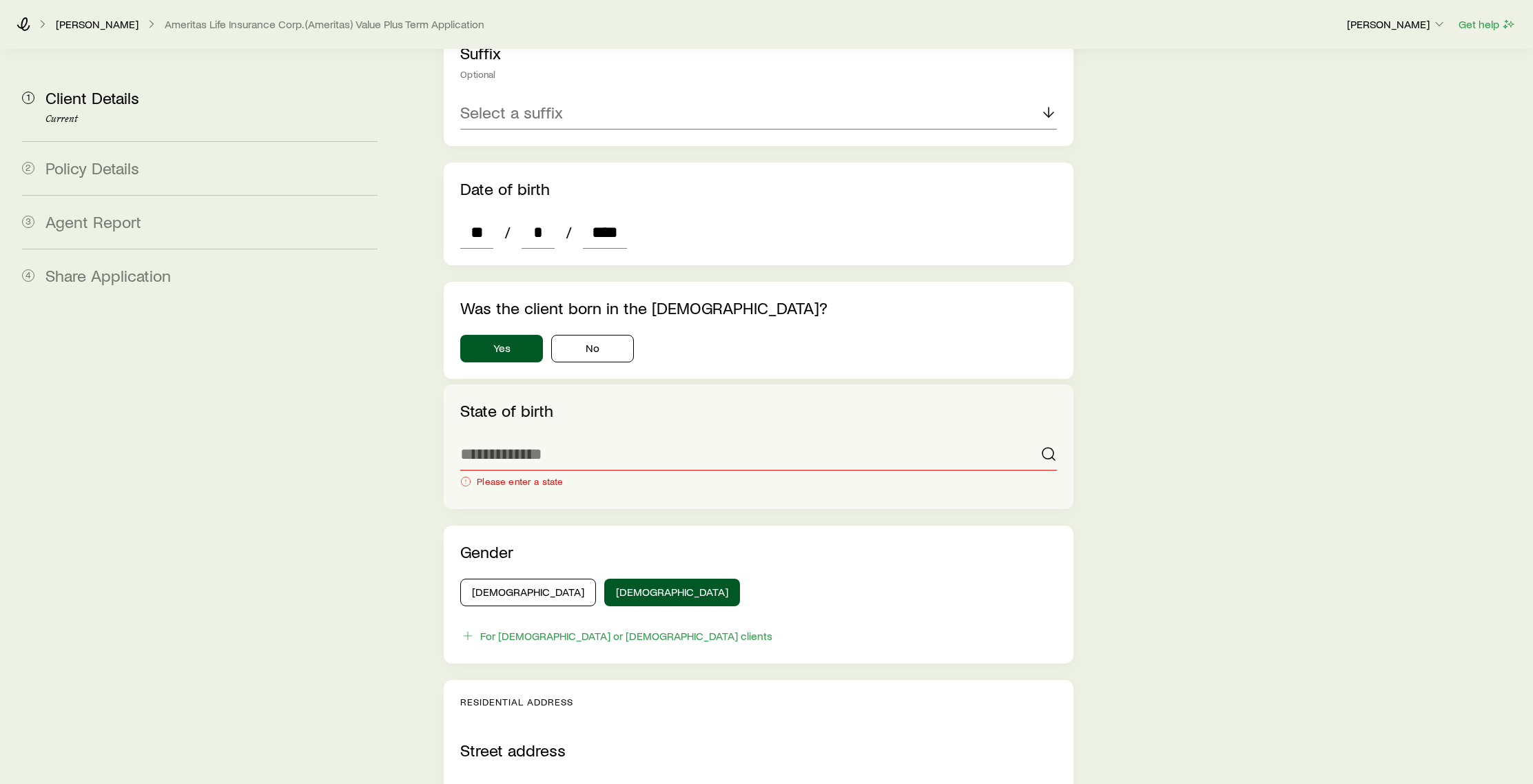
scroll to position [715, 0]
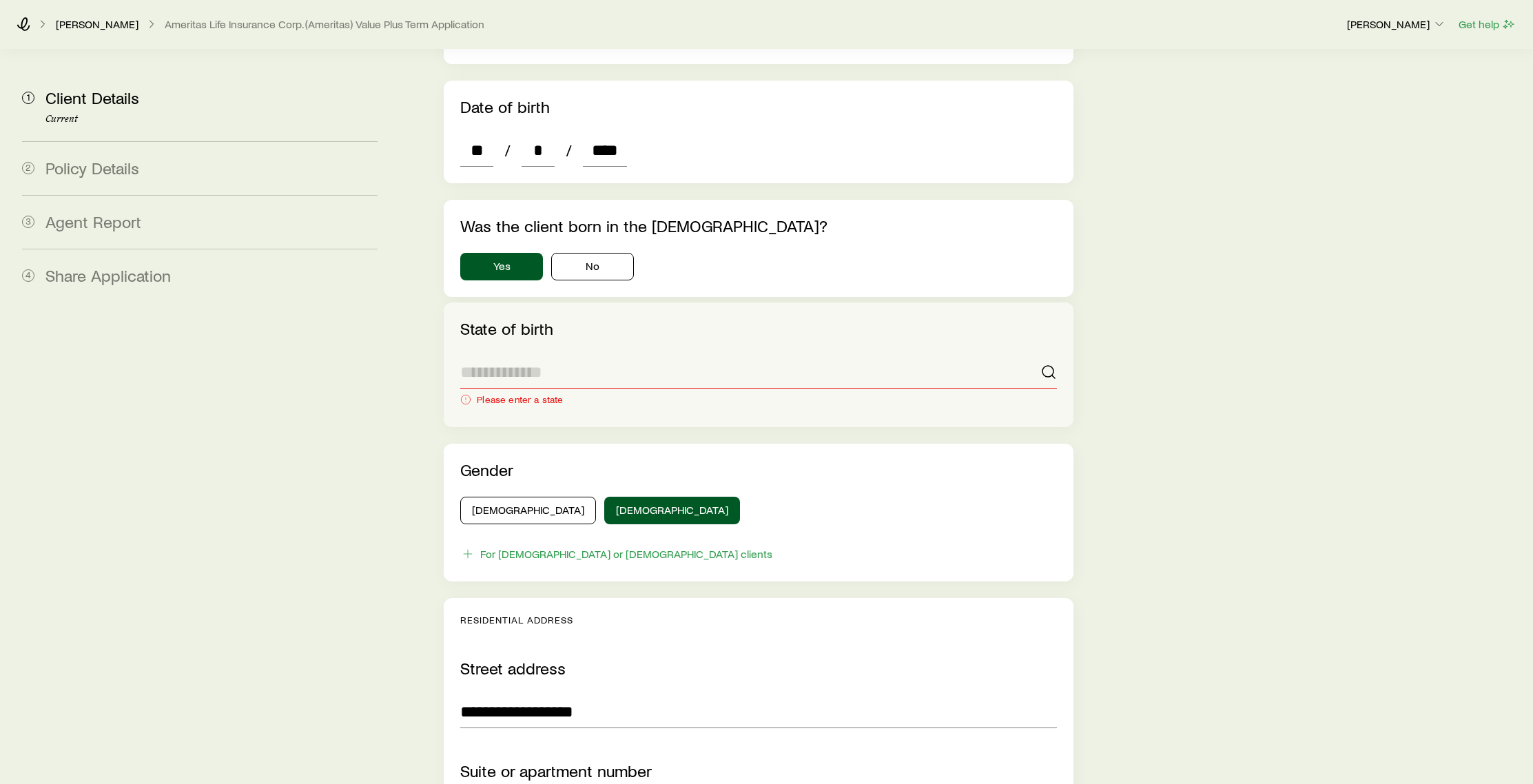
click at [534, 356] on input at bounding box center [758, 372] width 596 height 33
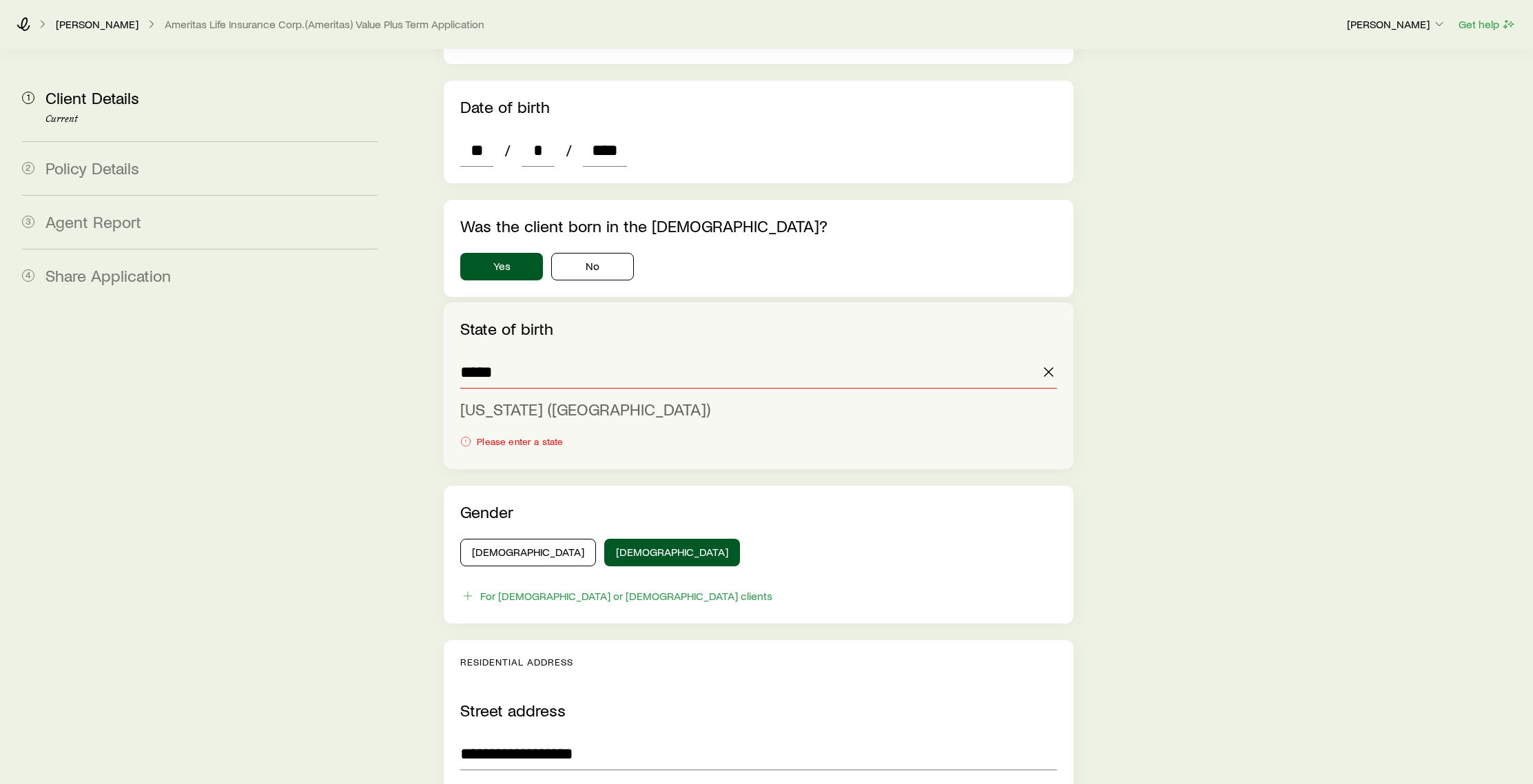
click at [541, 394] on li "[US_STATE] ([GEOGRAPHIC_DATA])" at bounding box center [754, 409] width 588 height 31
type input "**********"
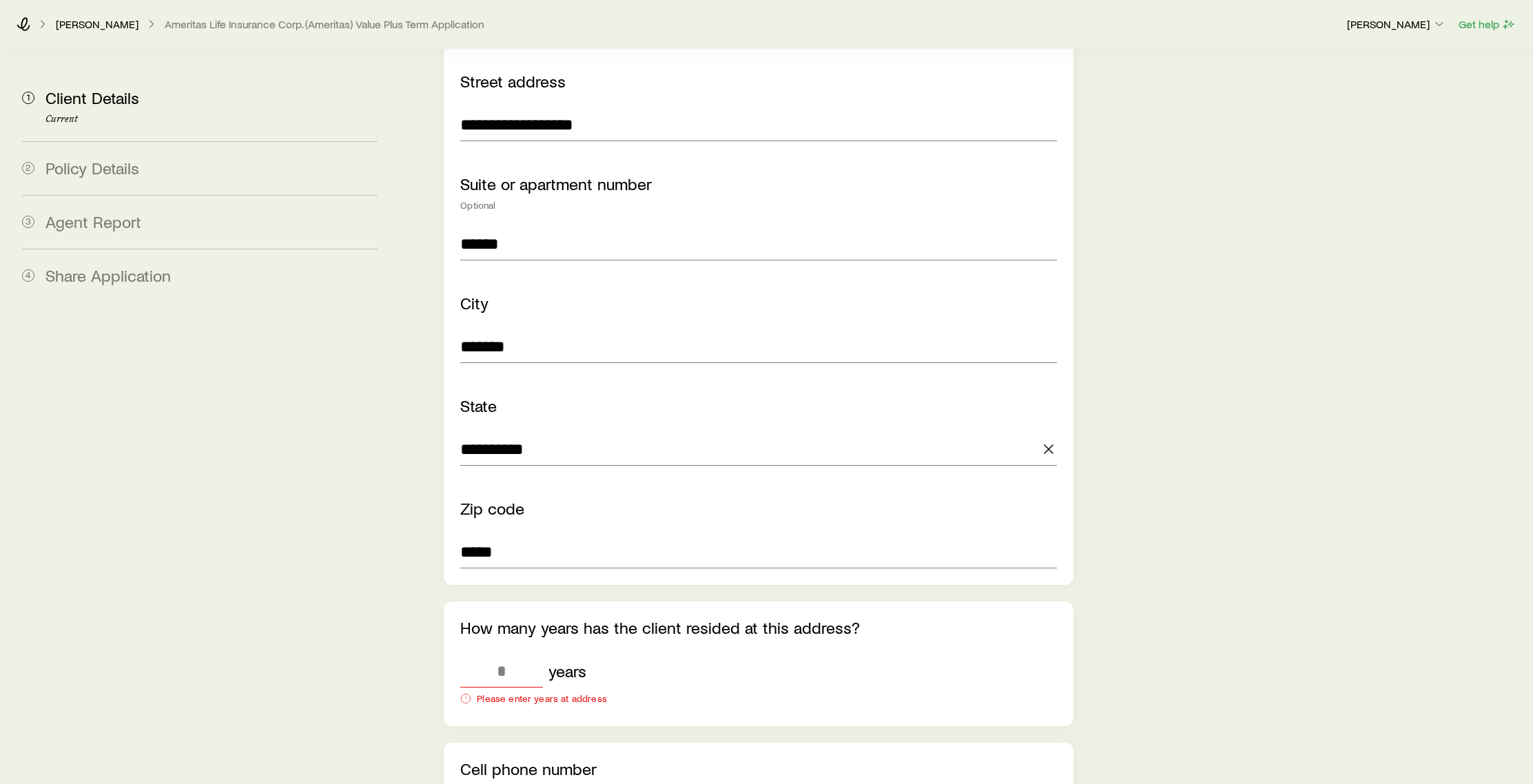
scroll to position [1569, 0]
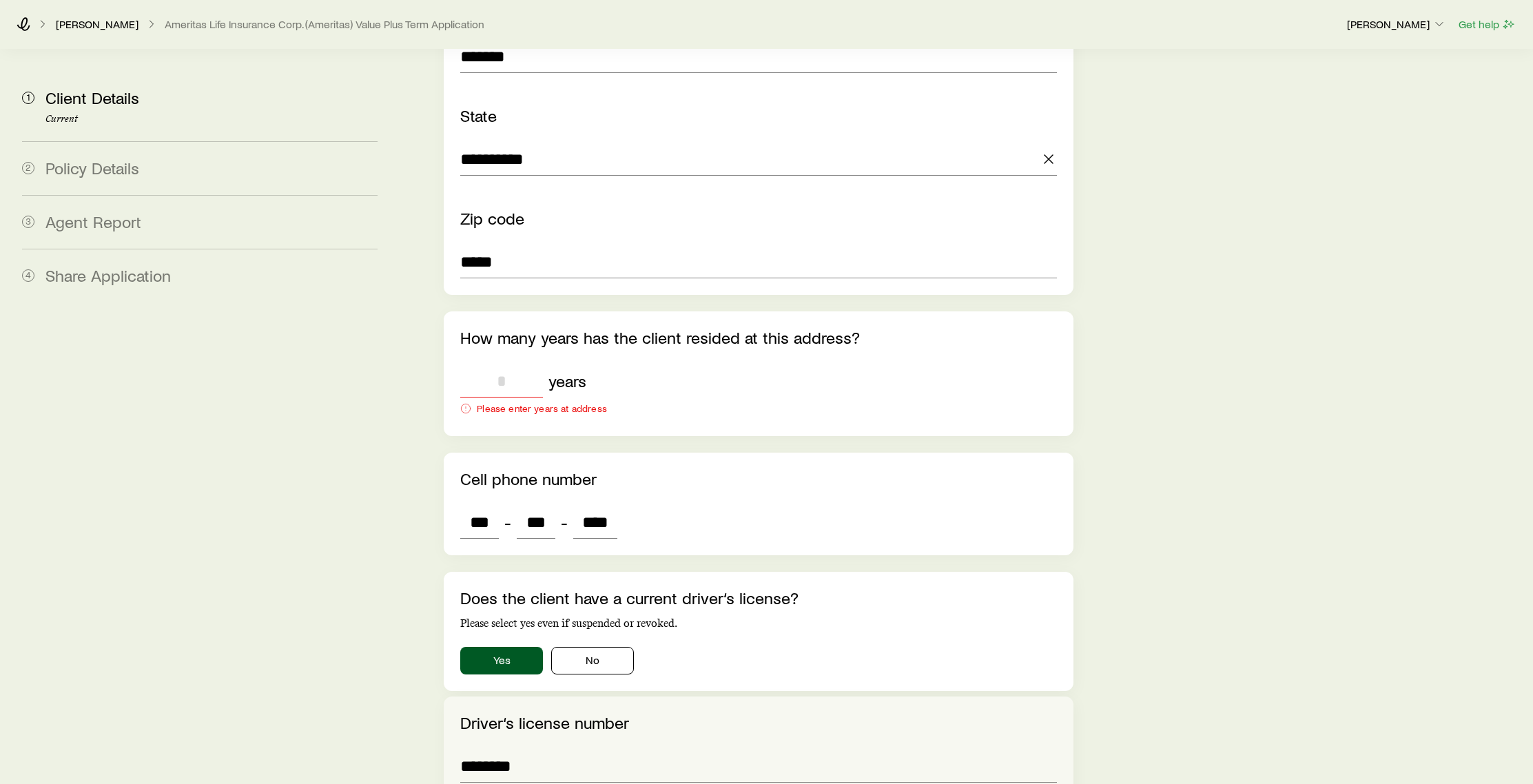
click at [500, 365] on input "tel" at bounding box center [501, 381] width 83 height 33
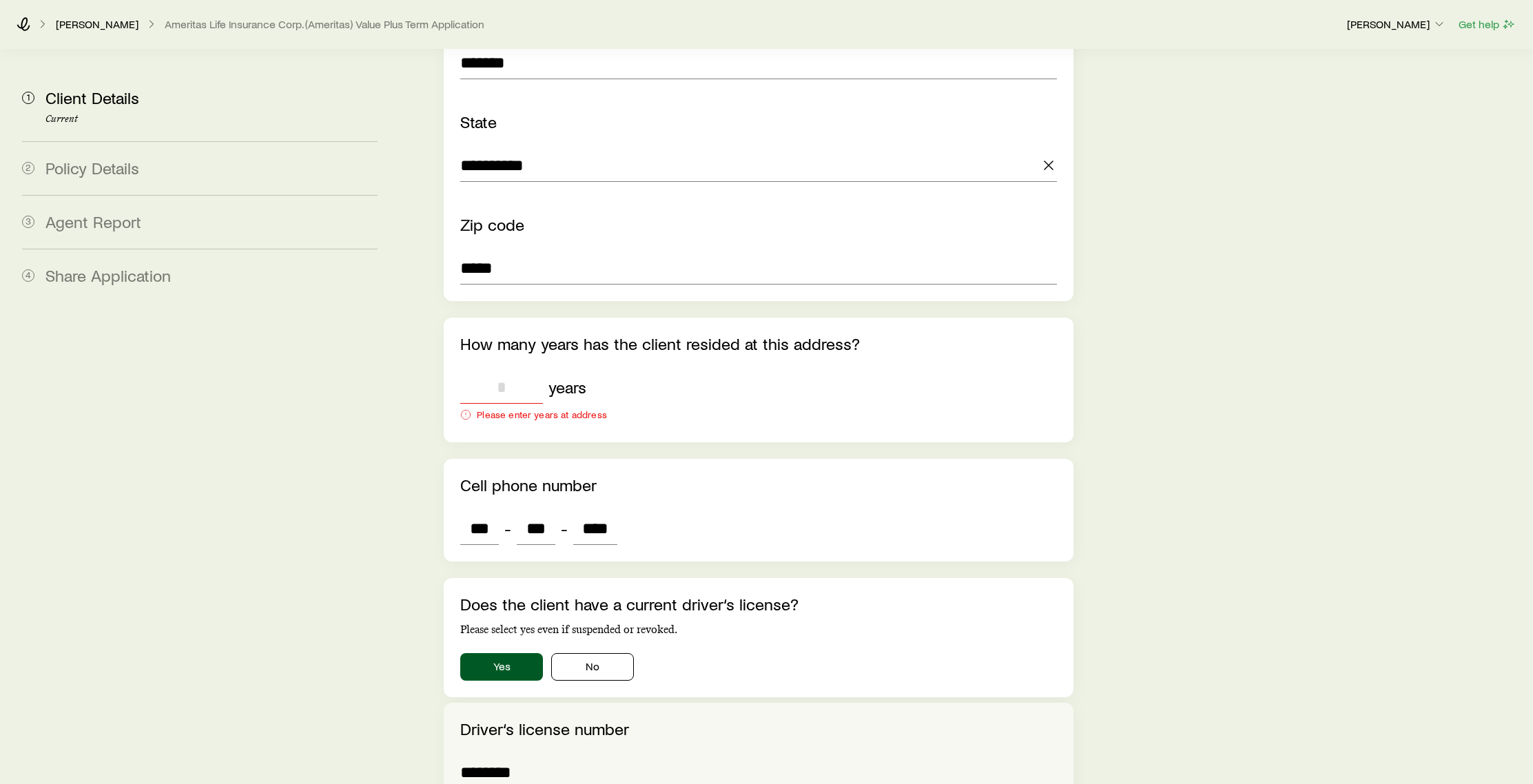
click at [500, 371] on input "tel" at bounding box center [501, 387] width 83 height 33
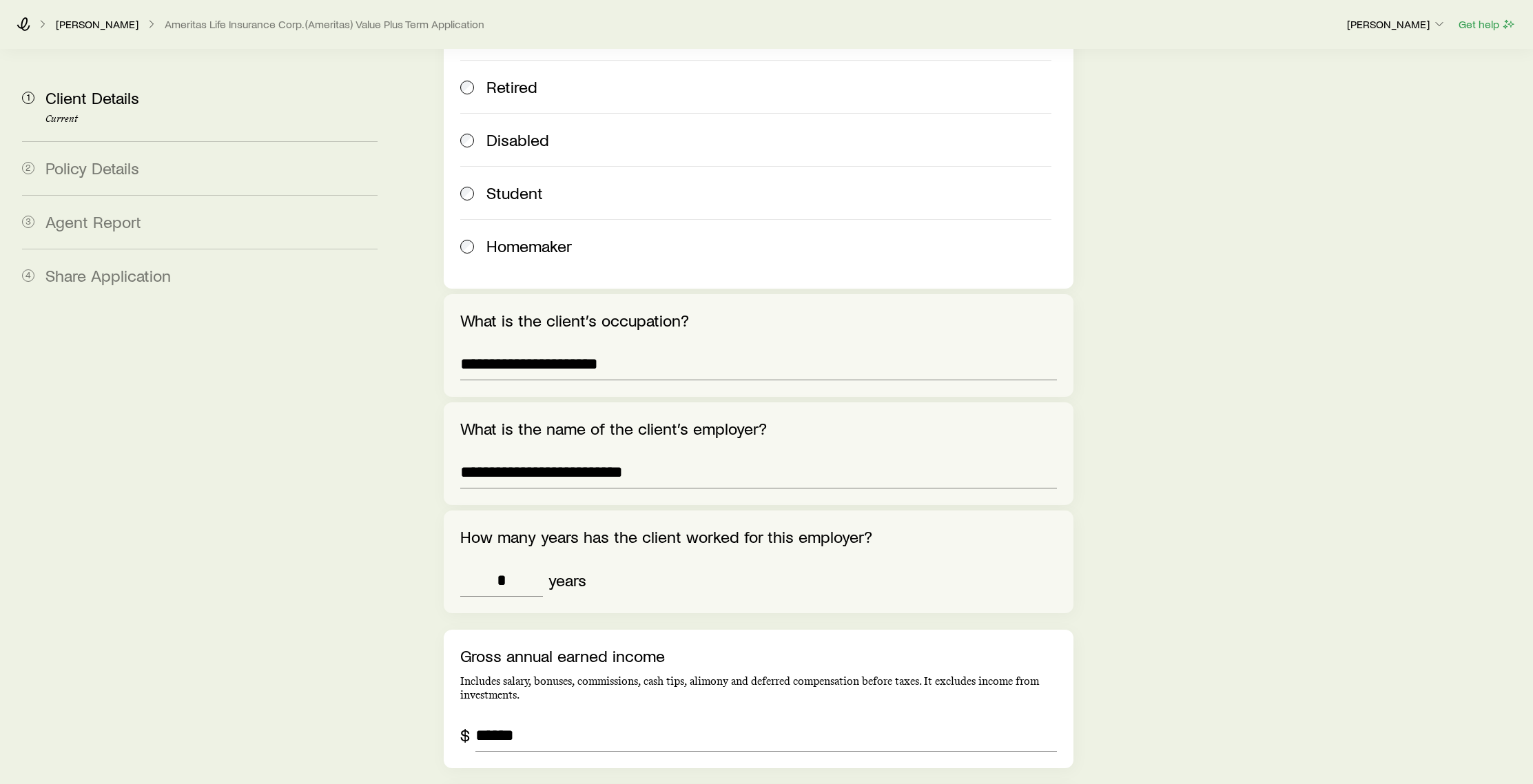
scroll to position [3410, 0]
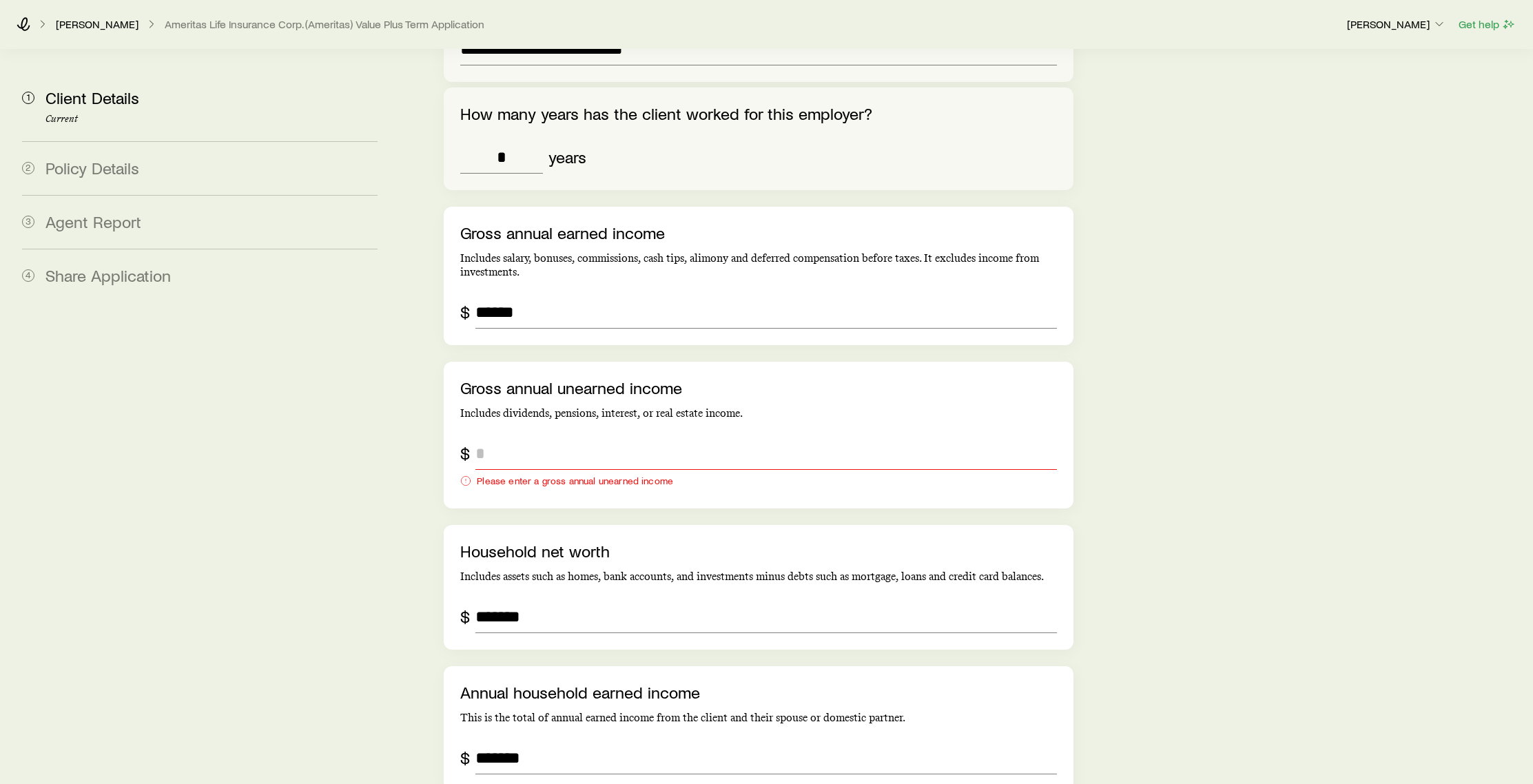
type input "*"
click at [580, 437] on input "grossAnnualUnearnedIncome" at bounding box center [766, 453] width 581 height 33
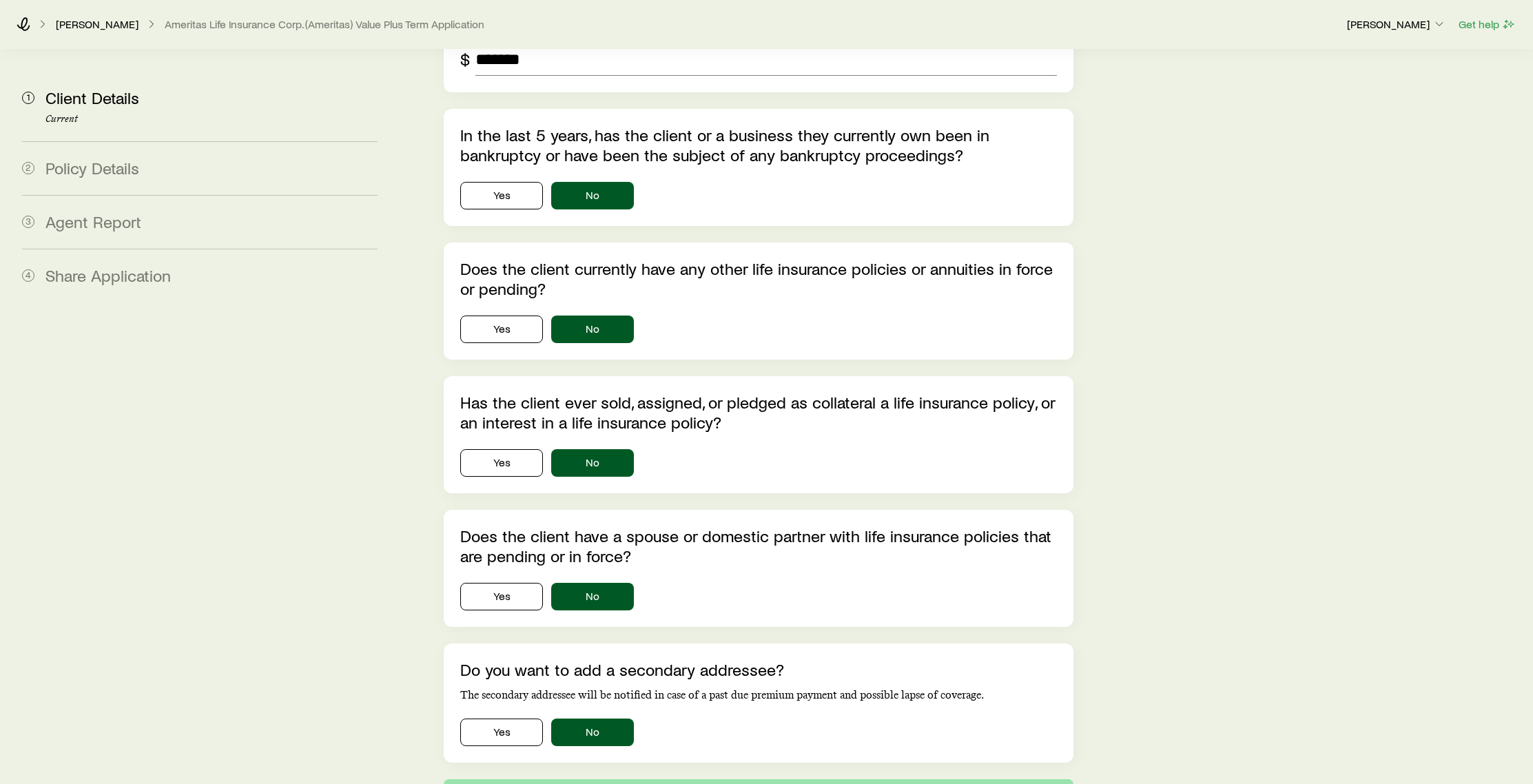
scroll to position [4196, 0]
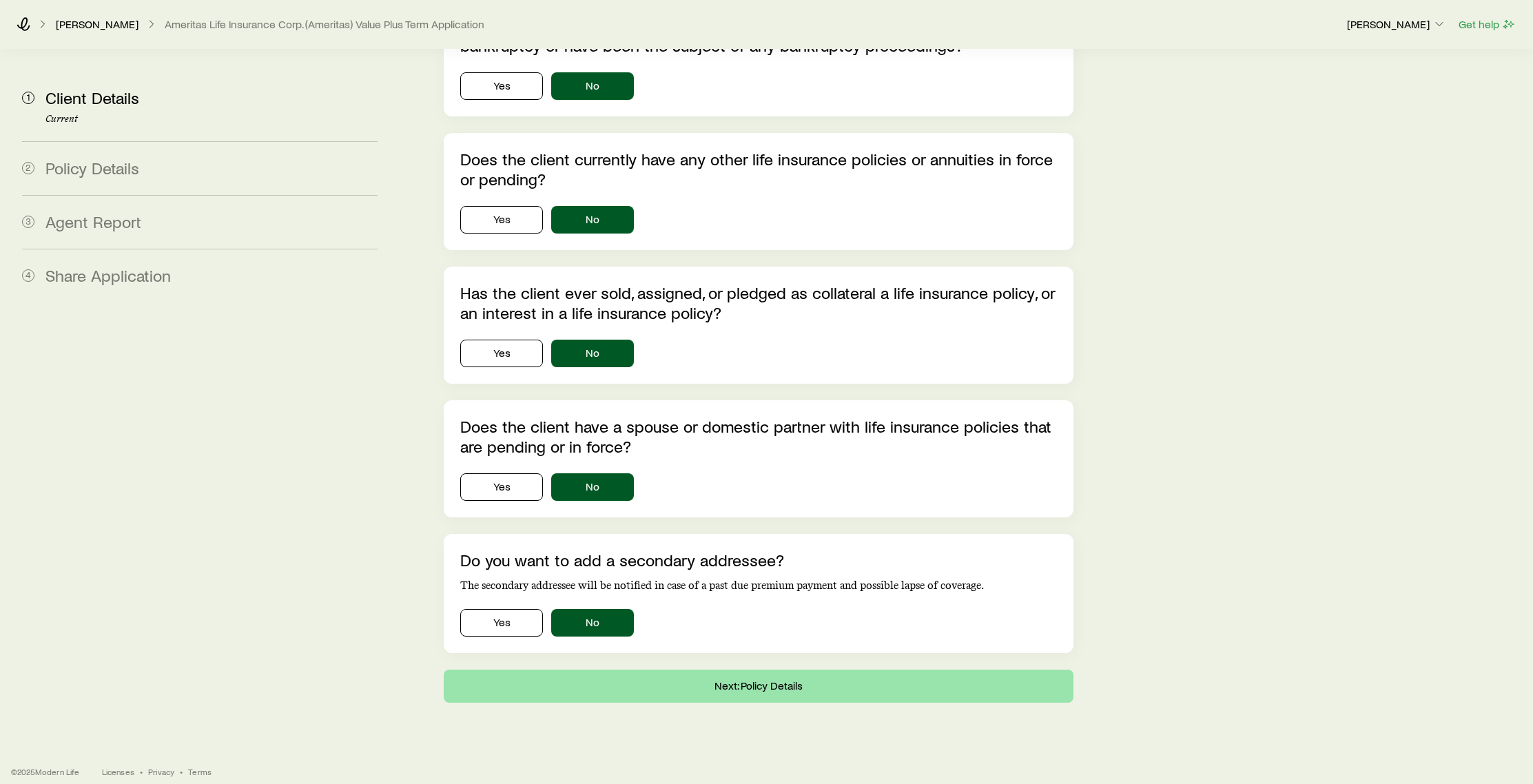
type input "*"
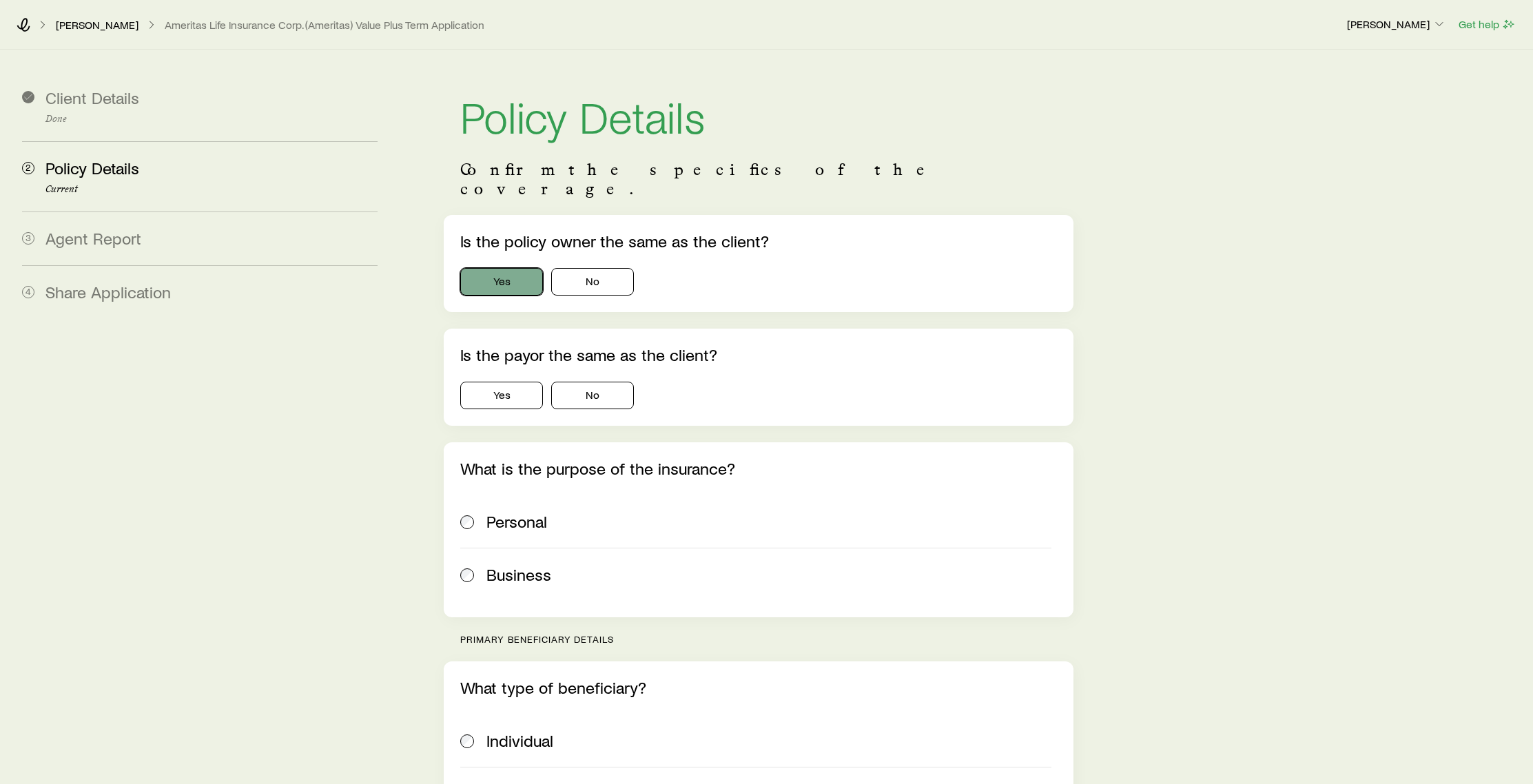
click at [514, 268] on button "Yes" at bounding box center [501, 281] width 83 height 28
click at [527, 385] on button "Yes" at bounding box center [501, 395] width 83 height 28
click at [523, 512] on span "Personal" at bounding box center [516, 522] width 60 height 19
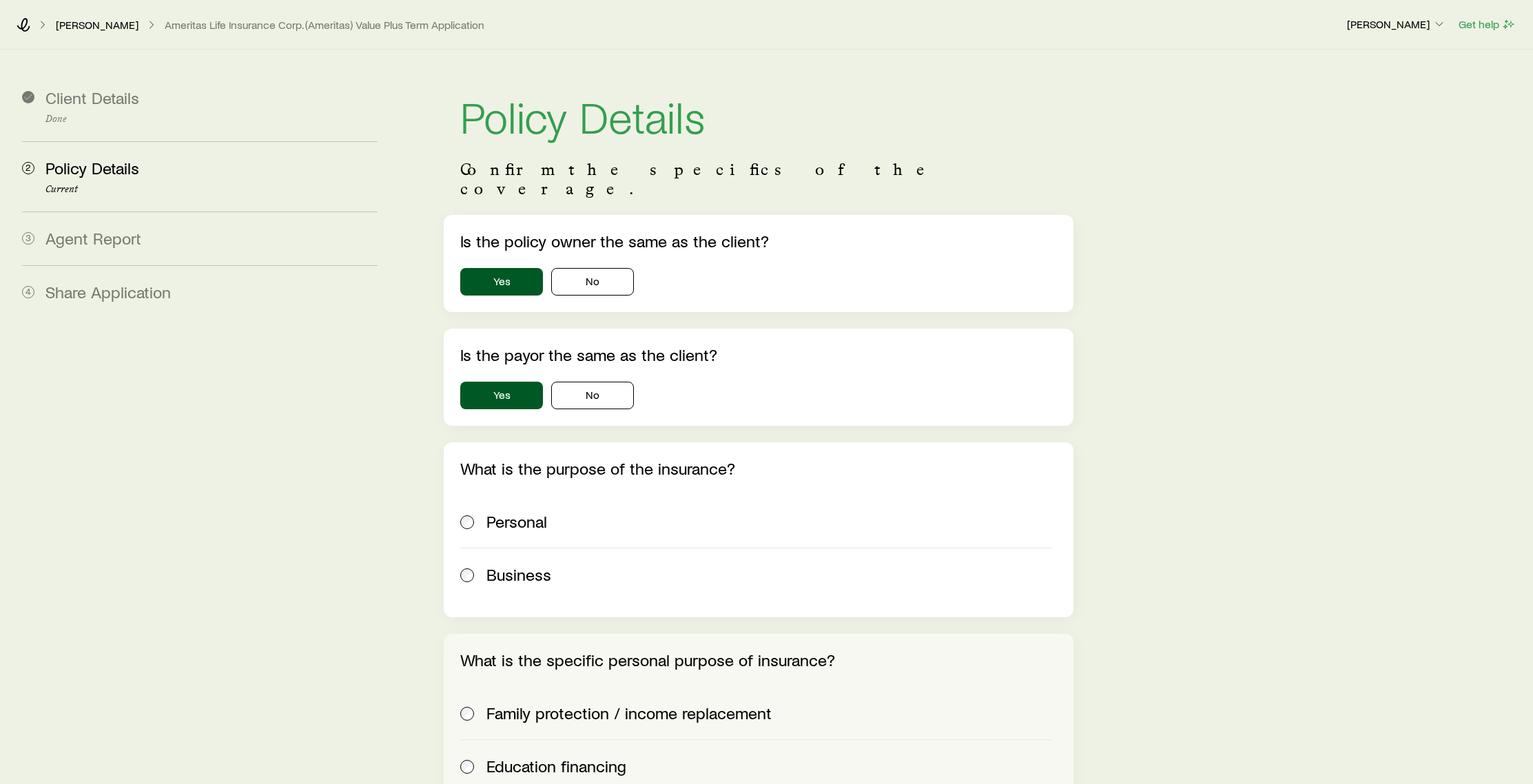
scroll to position [310, 0]
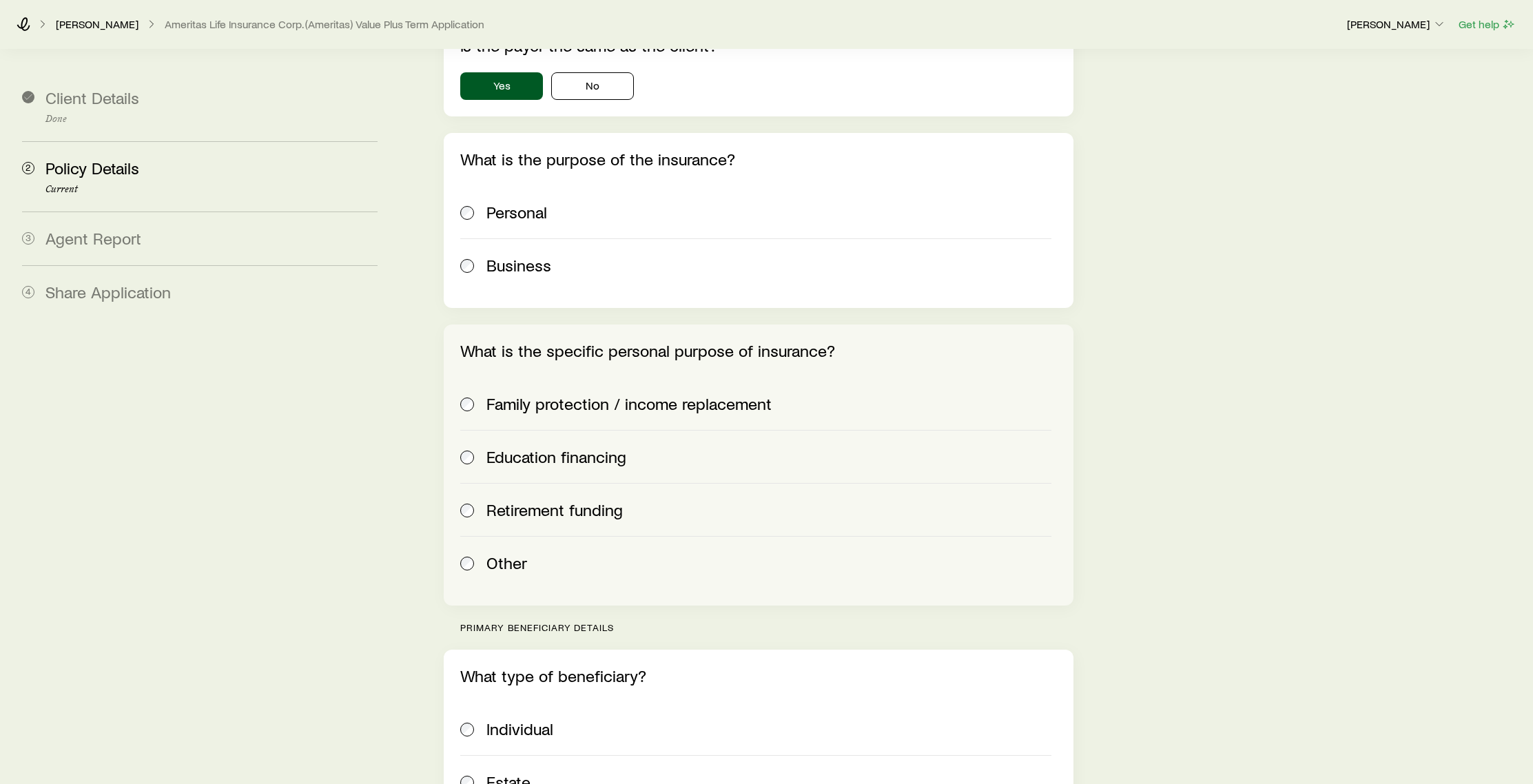
click at [487, 394] on span "Family protection / income replacement" at bounding box center [628, 404] width 285 height 19
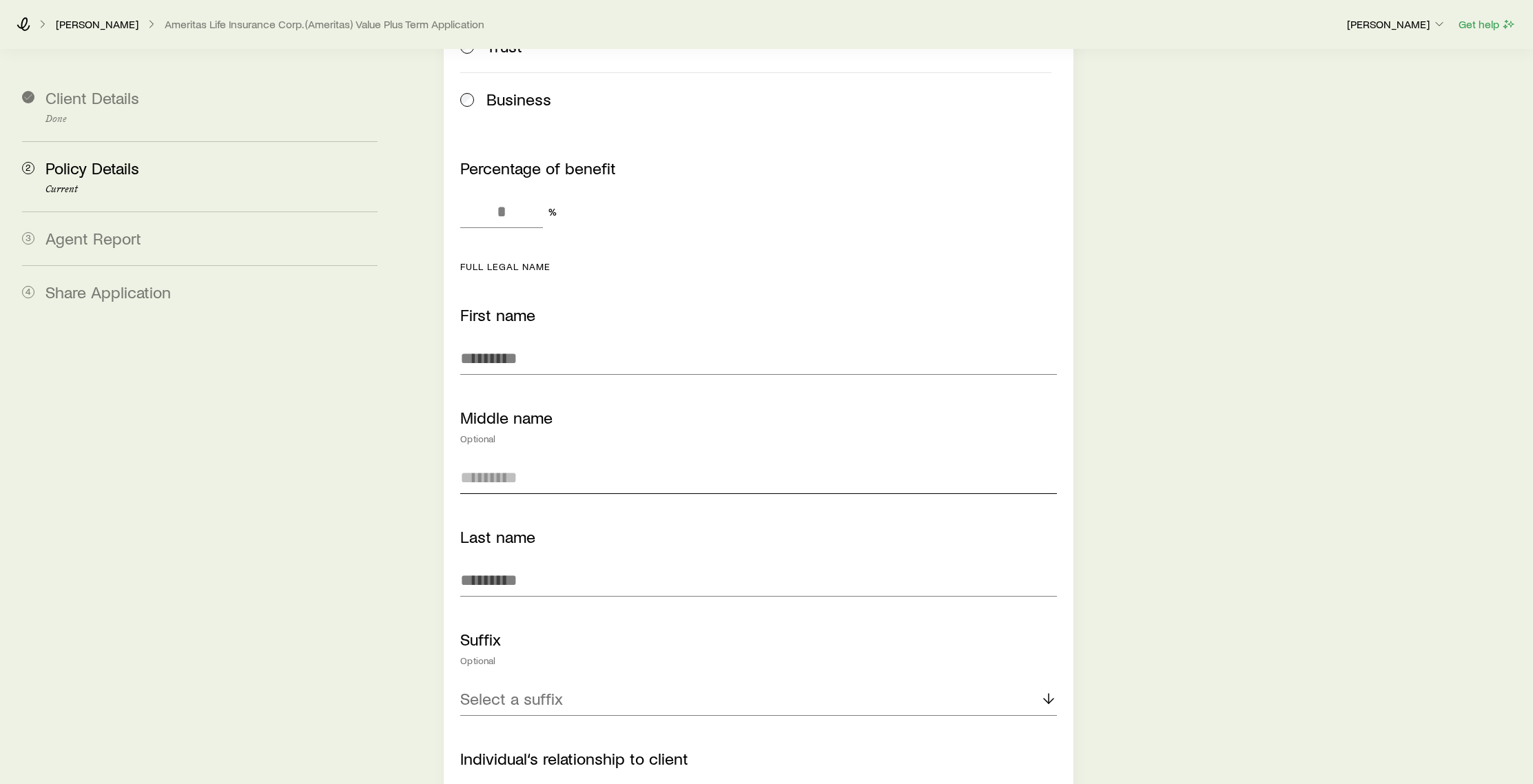
scroll to position [755, 0]
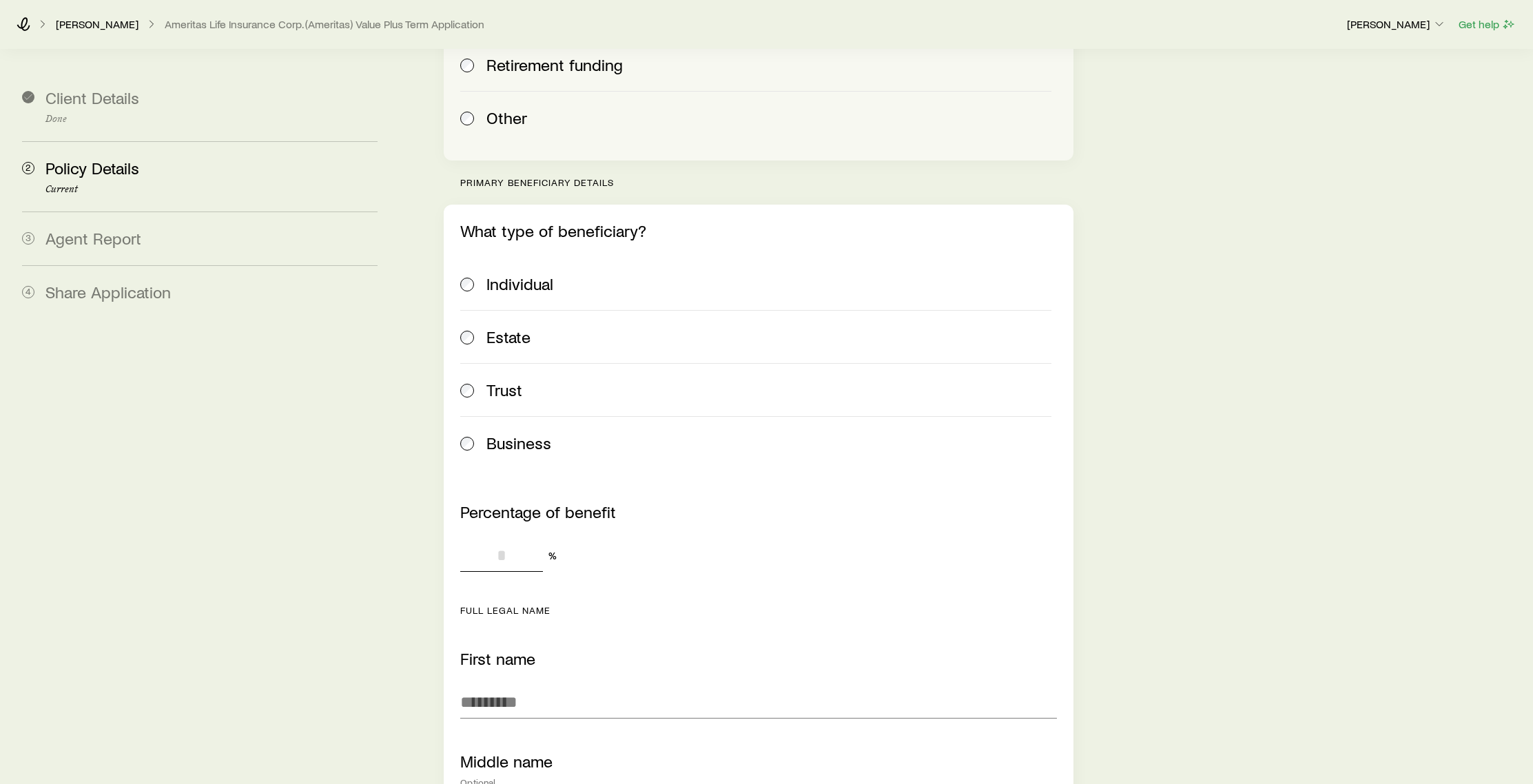
click at [514, 546] on input "Percentage of benefit" at bounding box center [501, 555] width 83 height 33
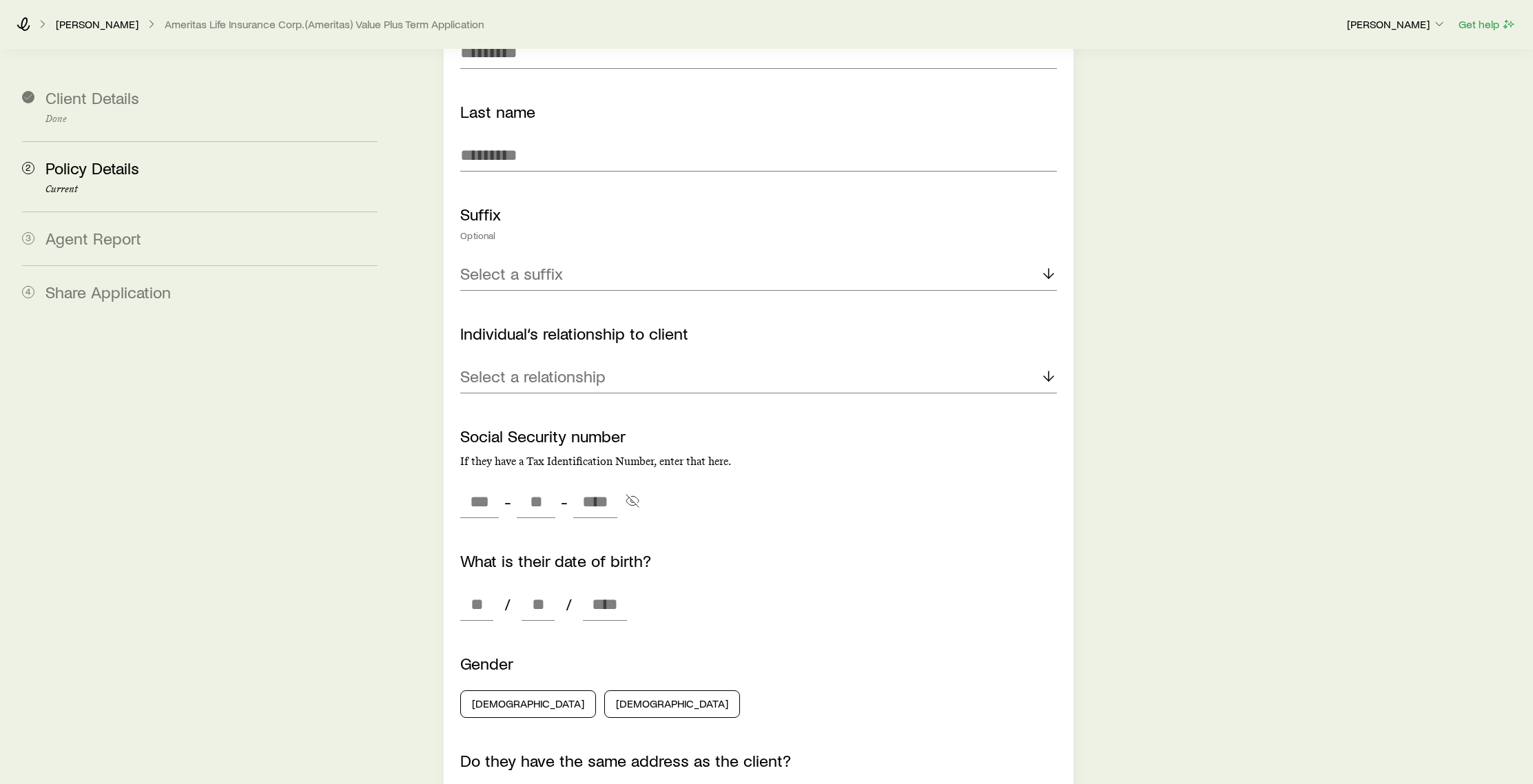
scroll to position [1878, 0]
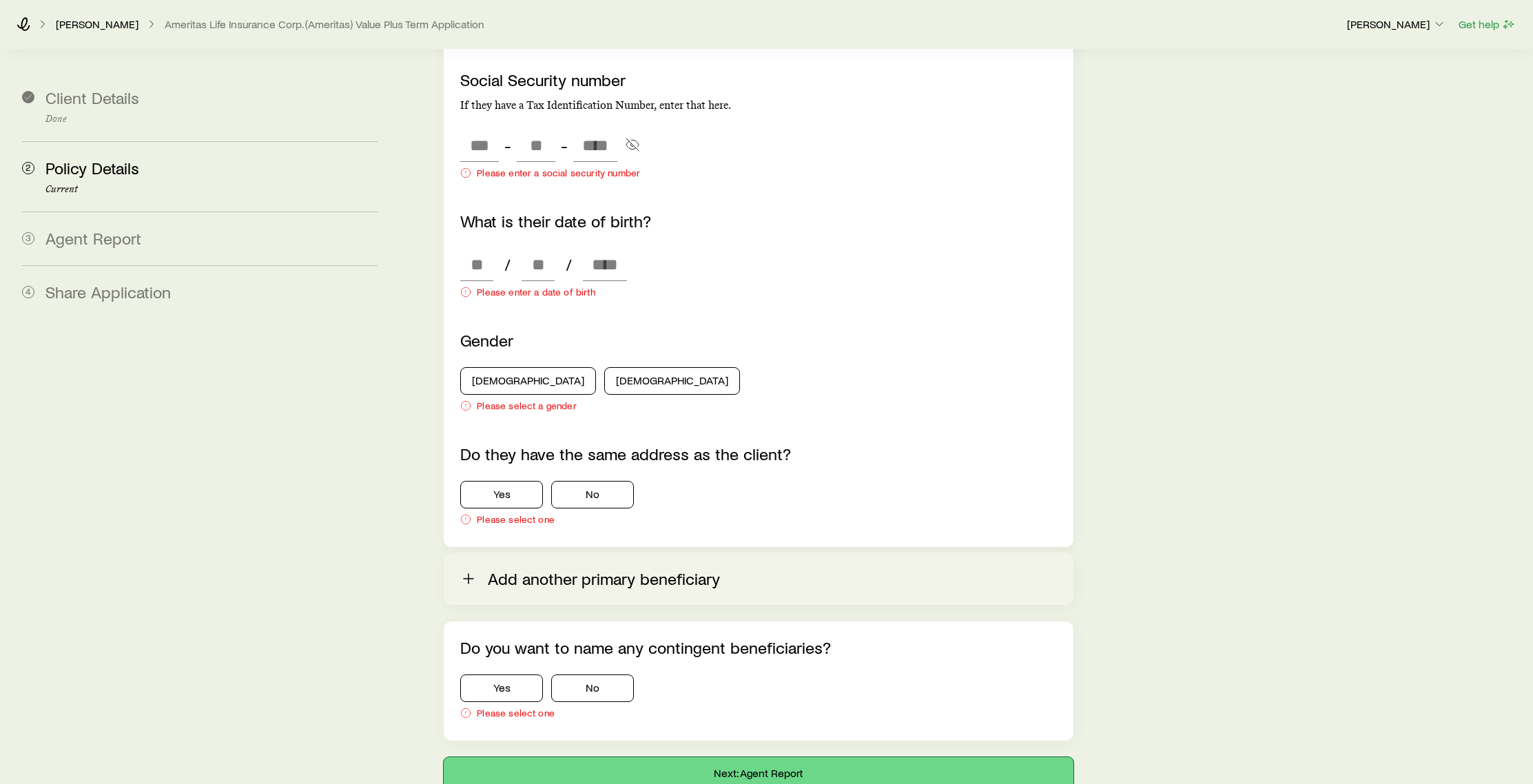
scroll to position [2094, 0]
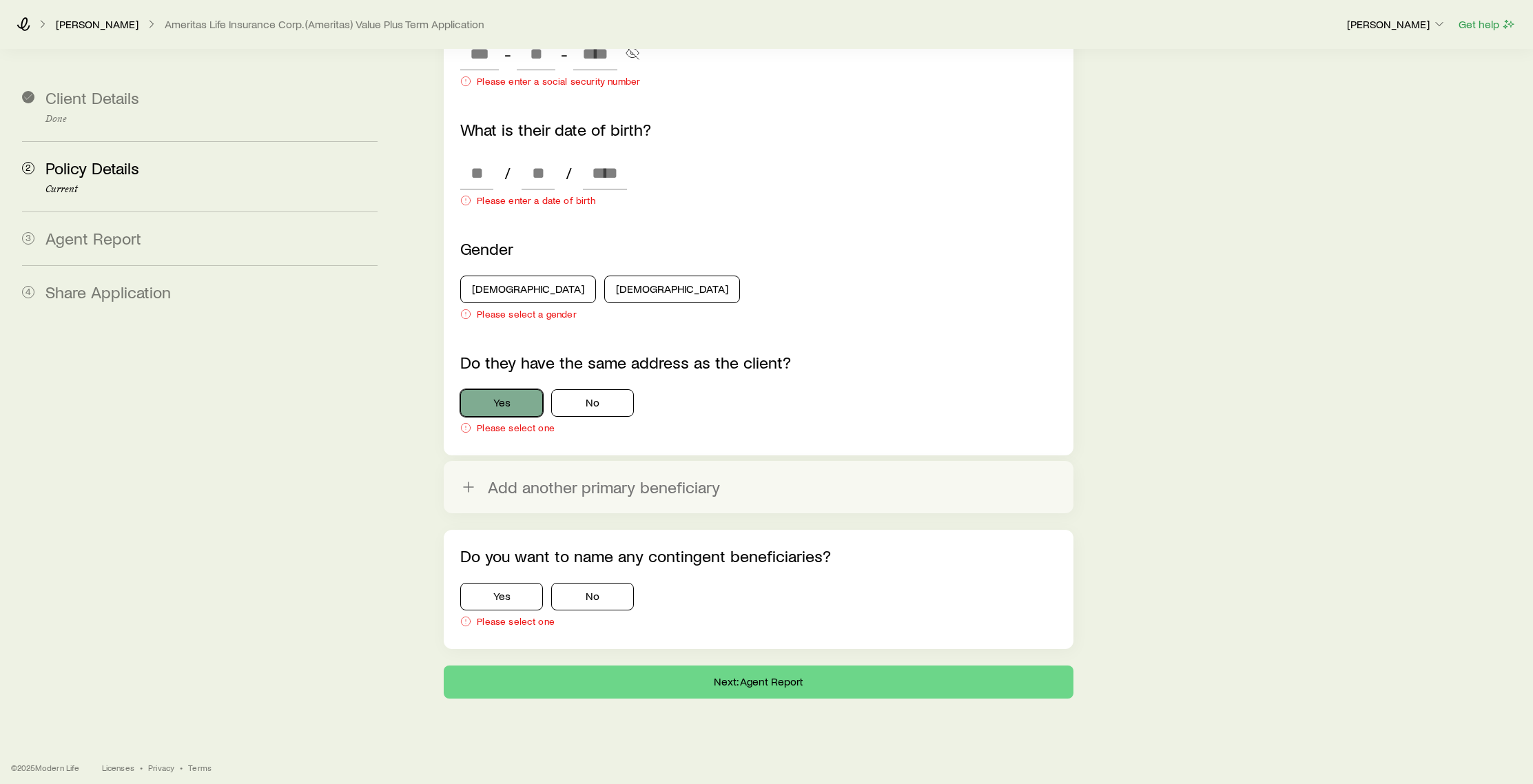
click at [519, 401] on button "Yes" at bounding box center [501, 403] width 83 height 28
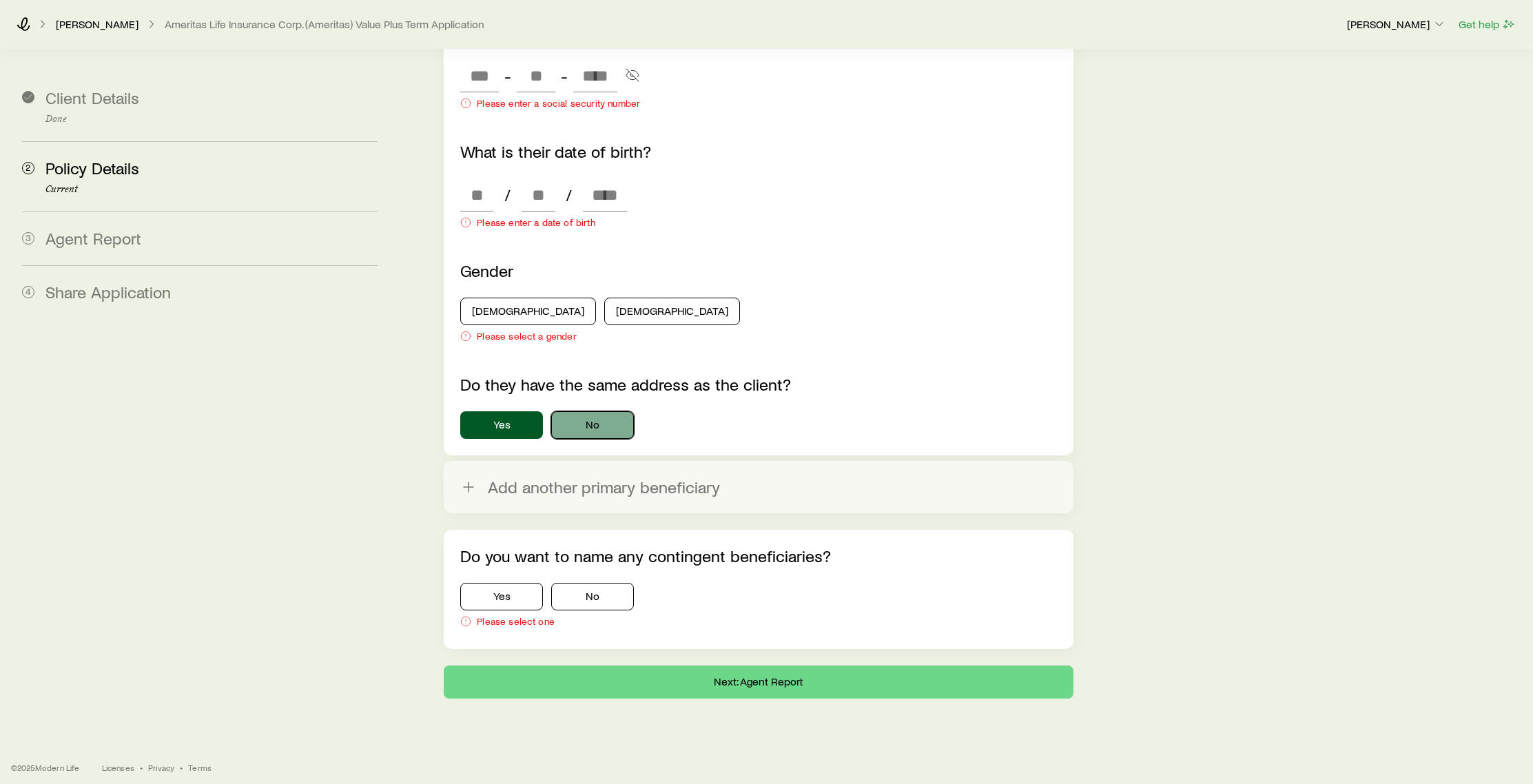
click at [613, 418] on button "No" at bounding box center [592, 425] width 83 height 28
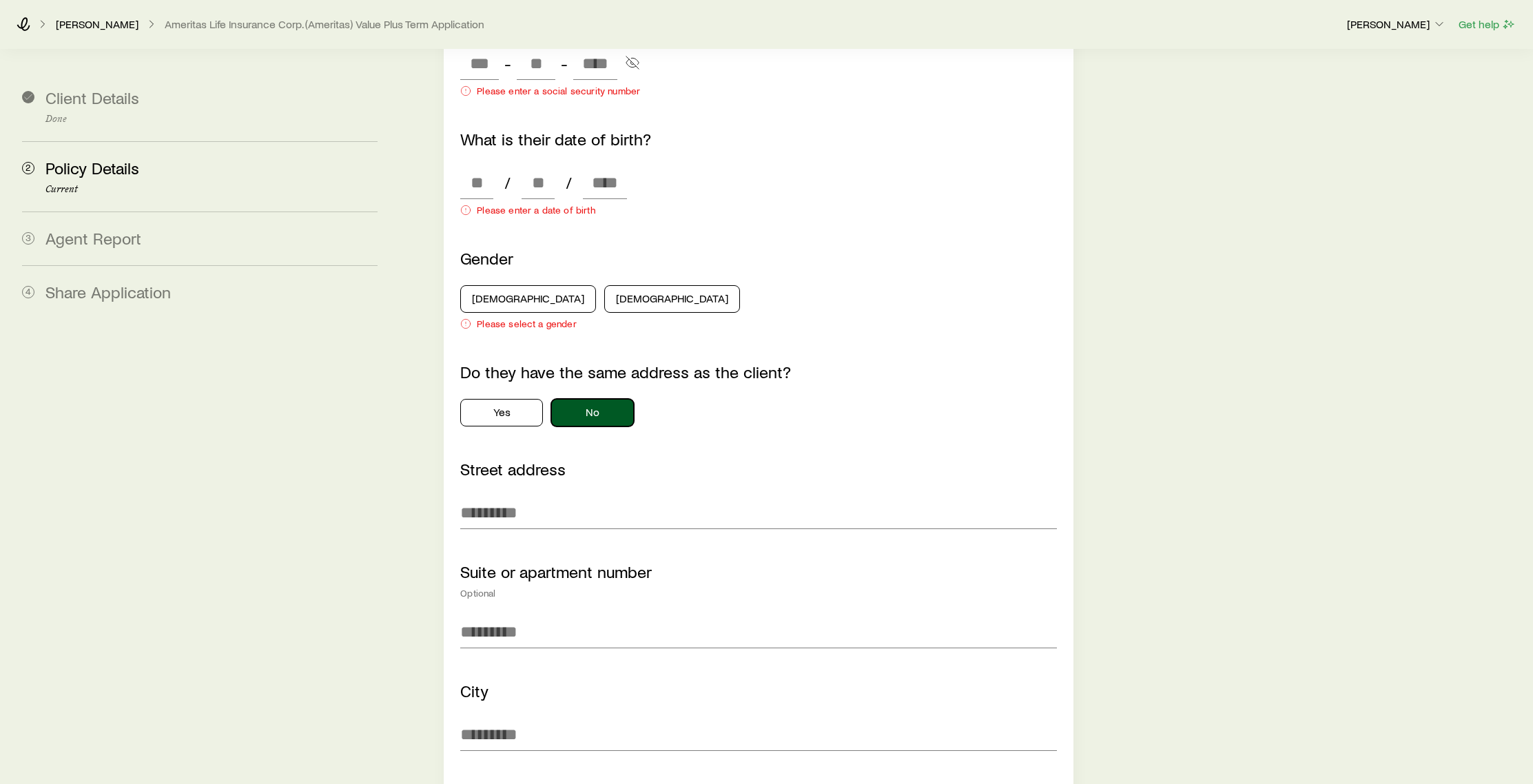
scroll to position [1902, 0]
